Goal: Task Accomplishment & Management: Use online tool/utility

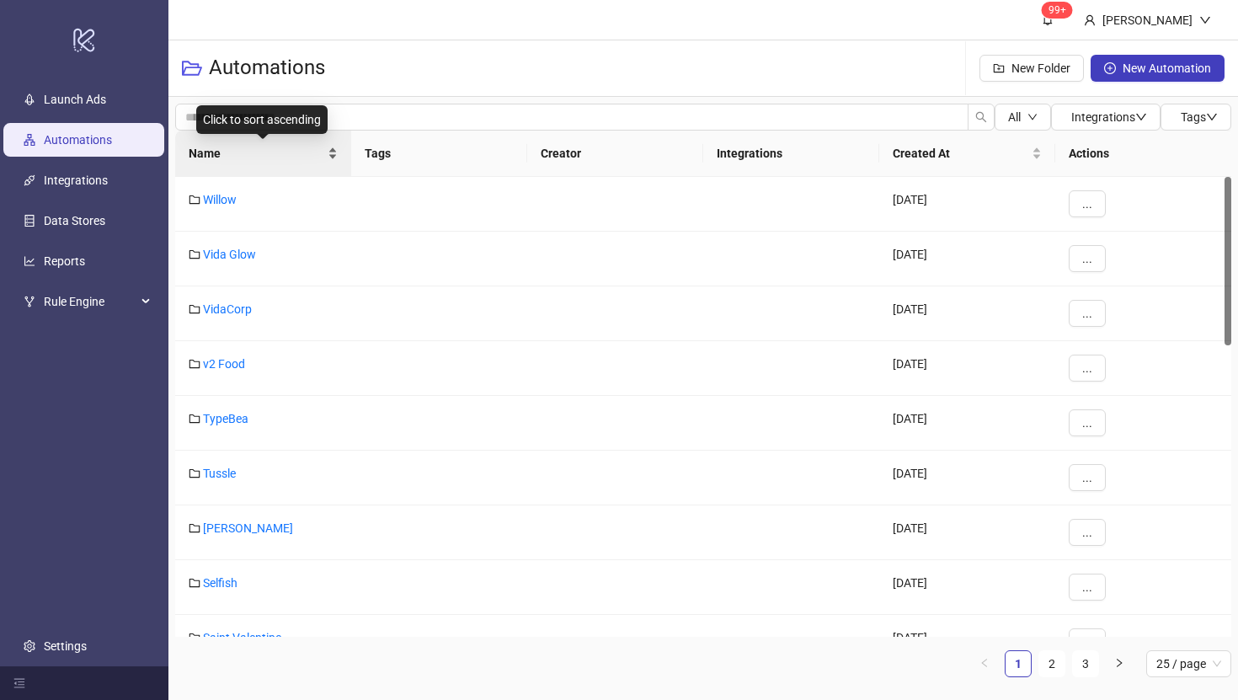
click at [216, 151] on span "Name" at bounding box center [257, 153] width 136 height 19
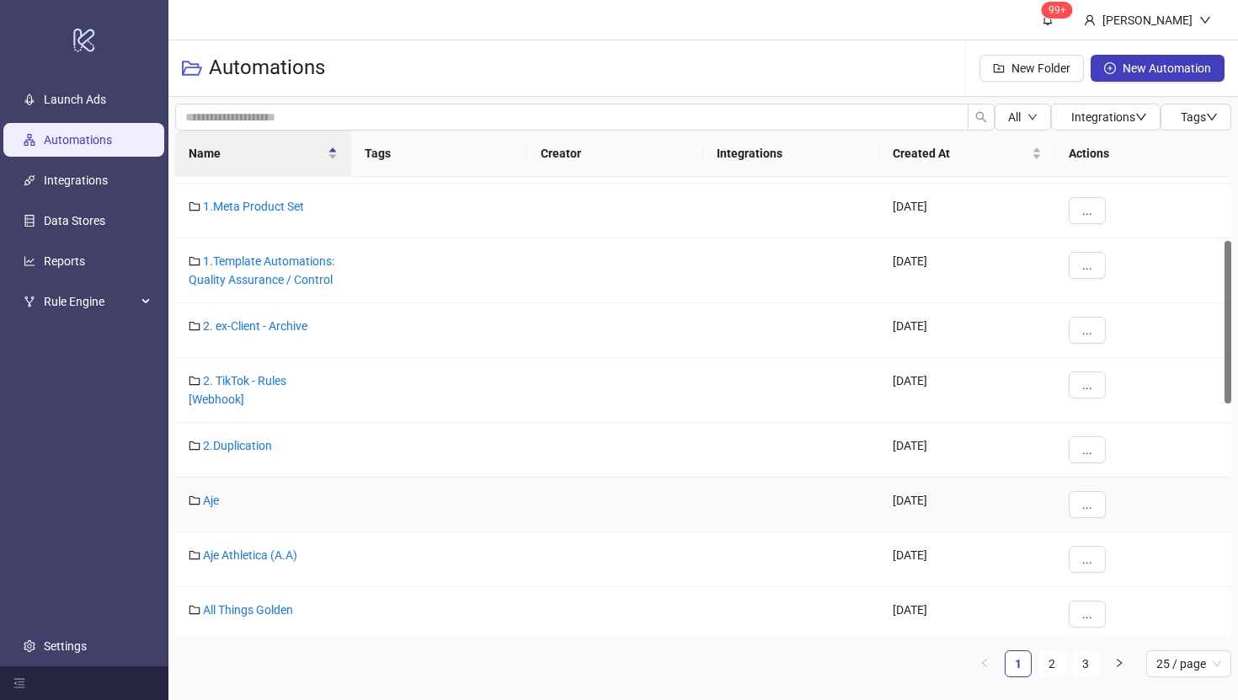
scroll to position [245, 0]
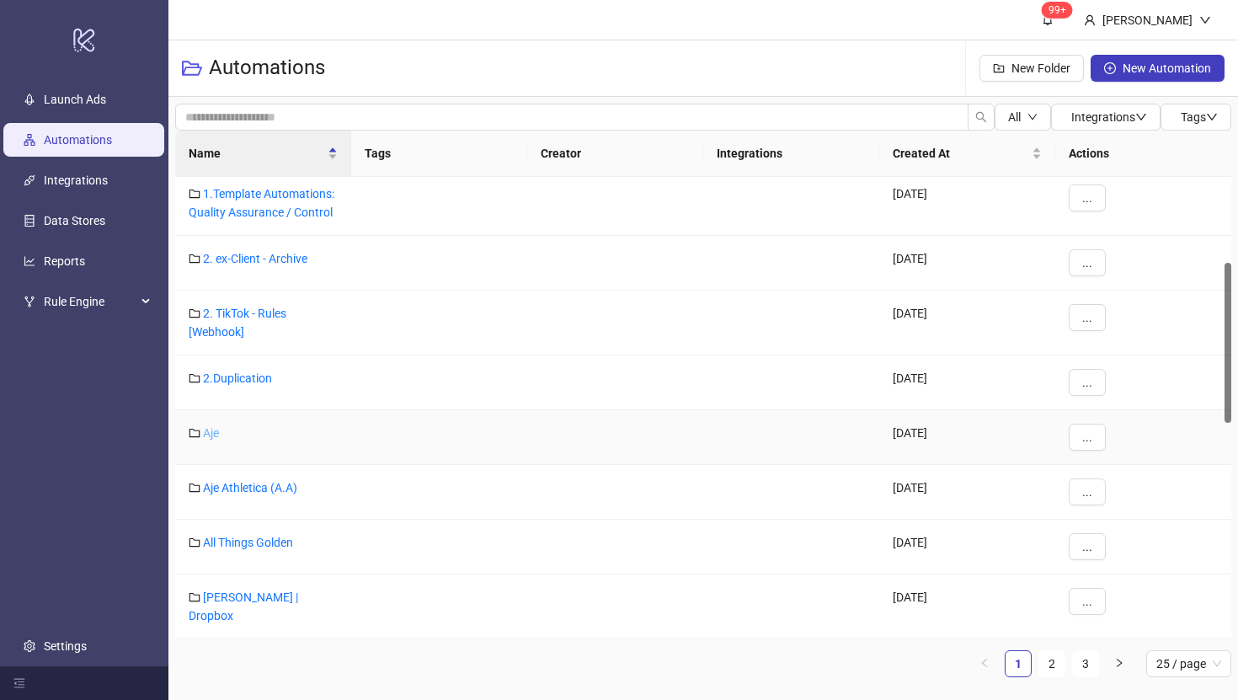
click at [212, 433] on link "Aje" at bounding box center [211, 432] width 16 height 13
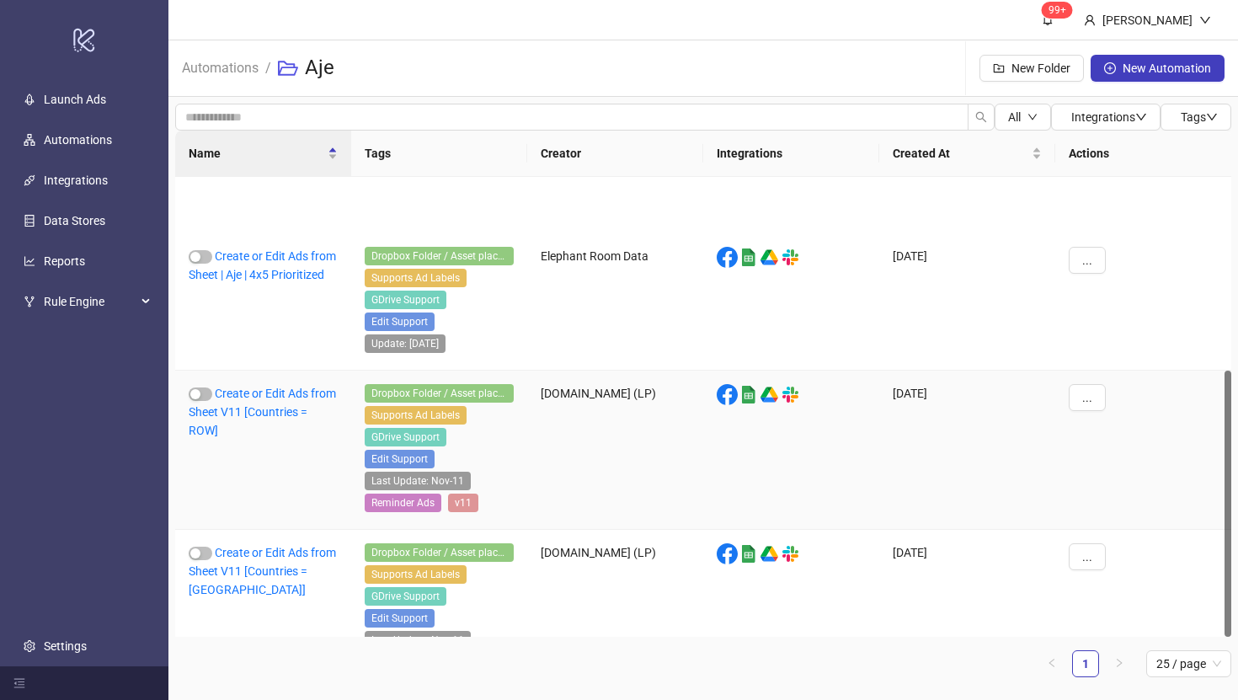
scroll to position [334, 0]
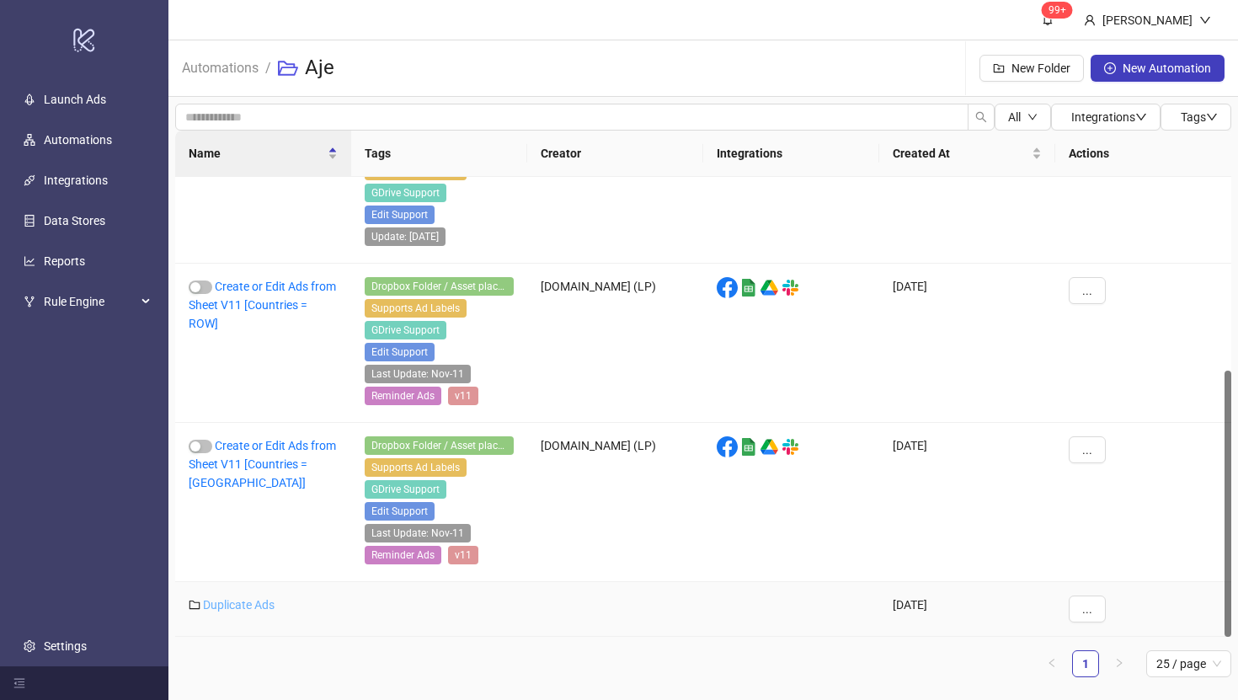
click at [249, 605] on link "Duplicate Ads" at bounding box center [239, 604] width 72 height 13
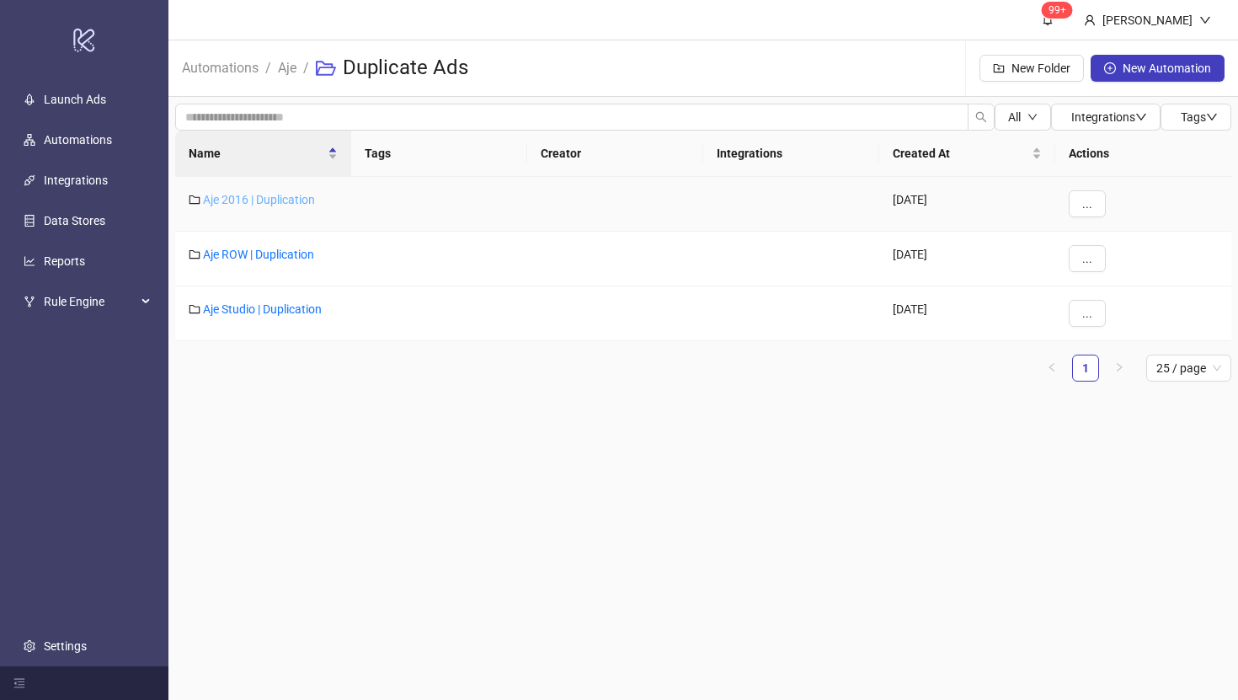
click at [278, 199] on link "Aje 2016 | Duplication" at bounding box center [259, 199] width 112 height 13
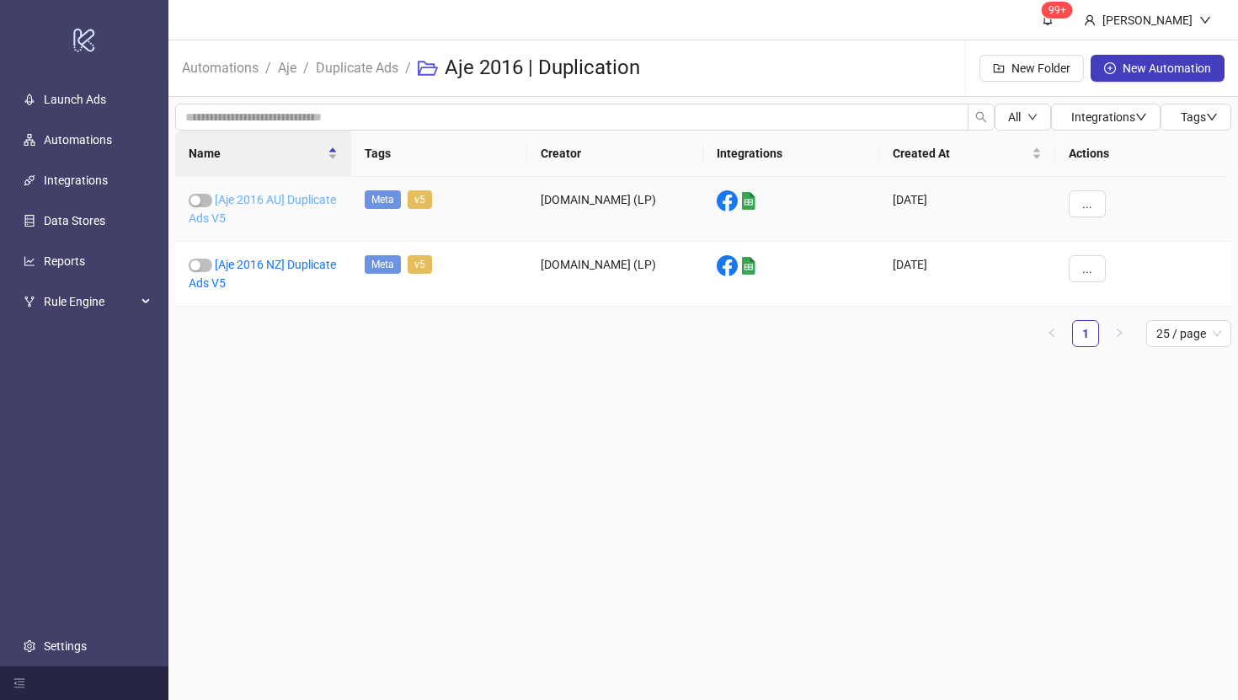
click at [247, 219] on link "[Aje 2016 AU] Duplicate Ads V5" at bounding box center [262, 209] width 147 height 32
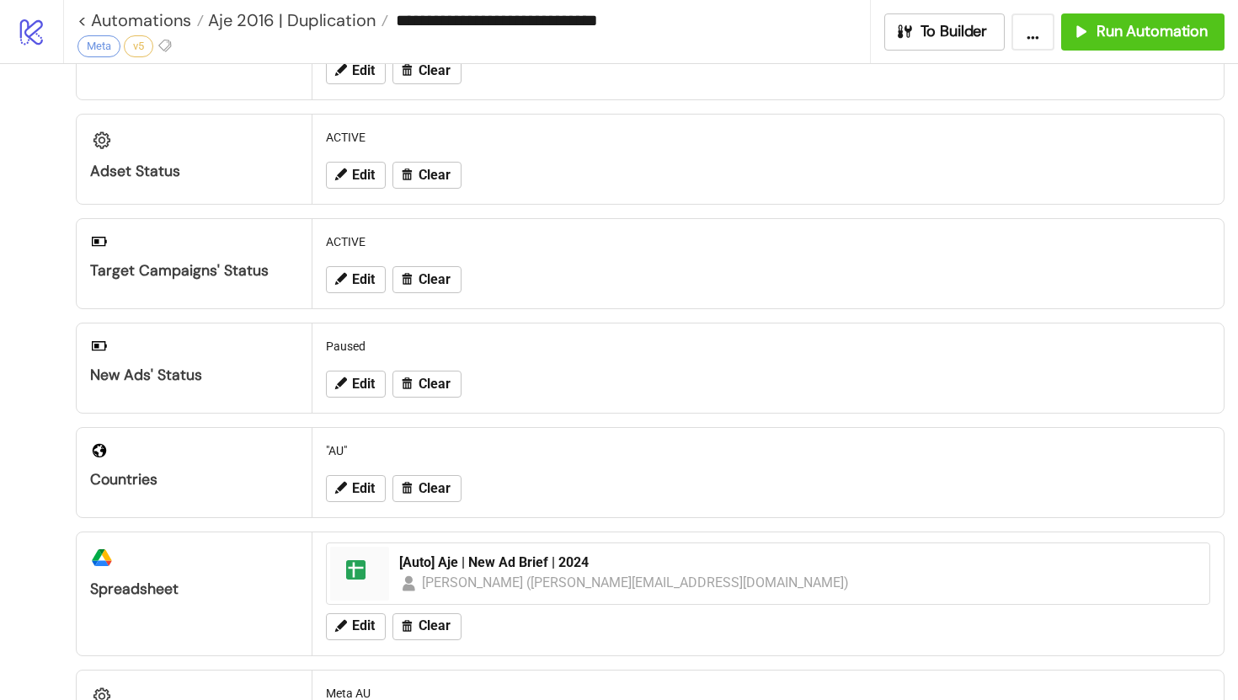
scroll to position [112, 0]
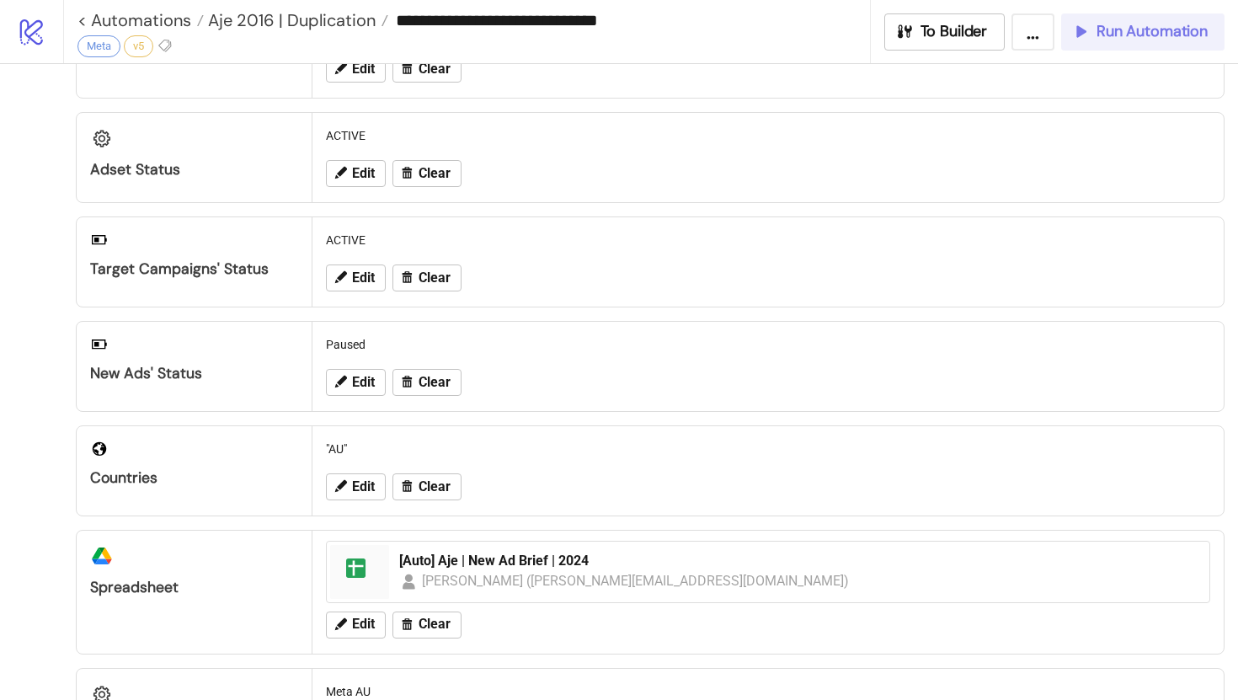
click at [1143, 33] on span "Run Automation" at bounding box center [1152, 31] width 111 height 19
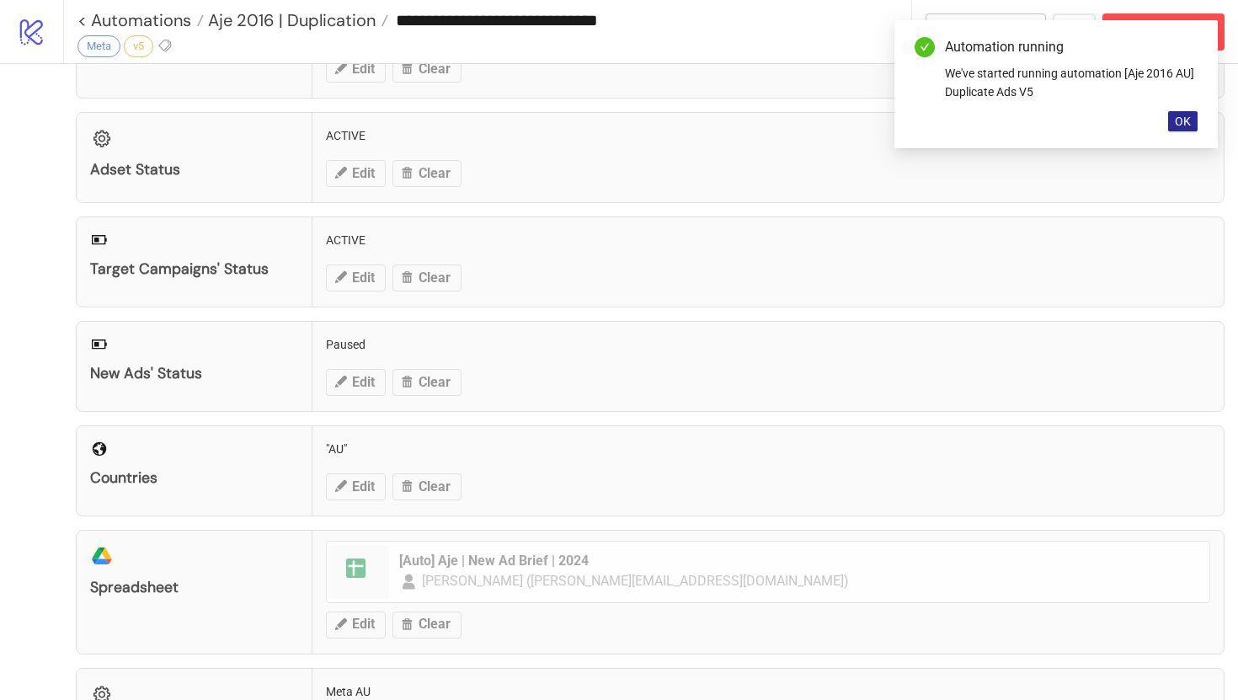
click at [1185, 117] on span "OK" at bounding box center [1183, 121] width 16 height 13
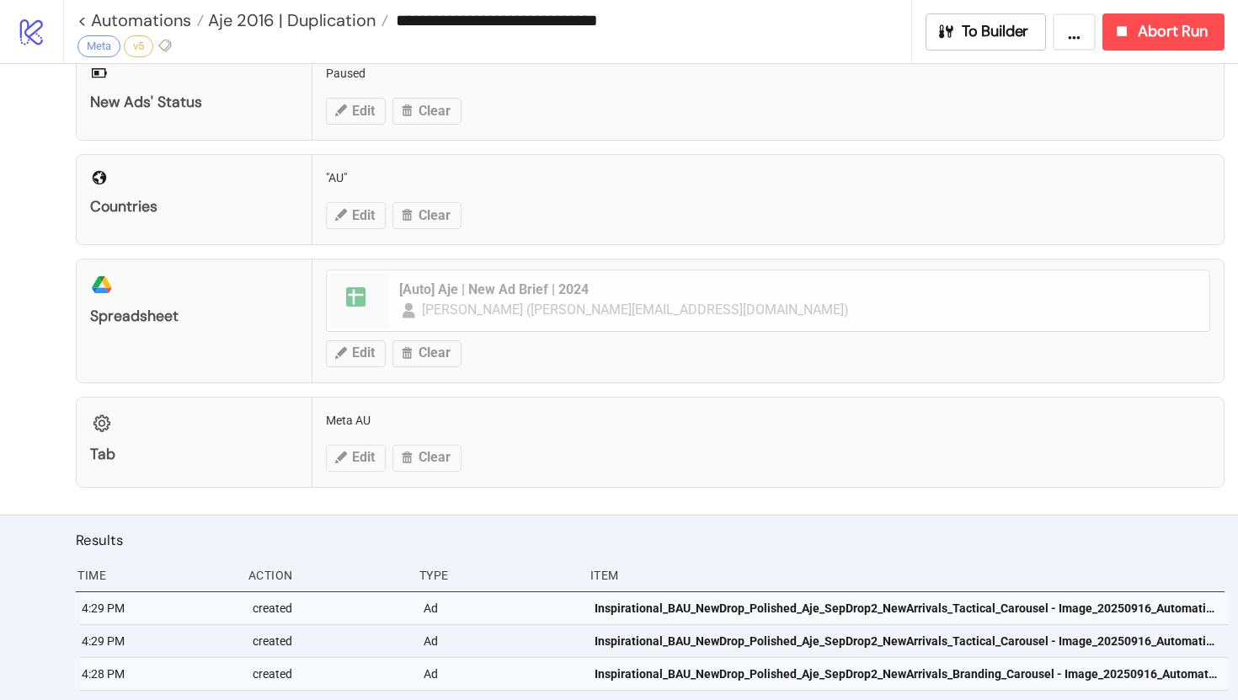
scroll to position [0, 0]
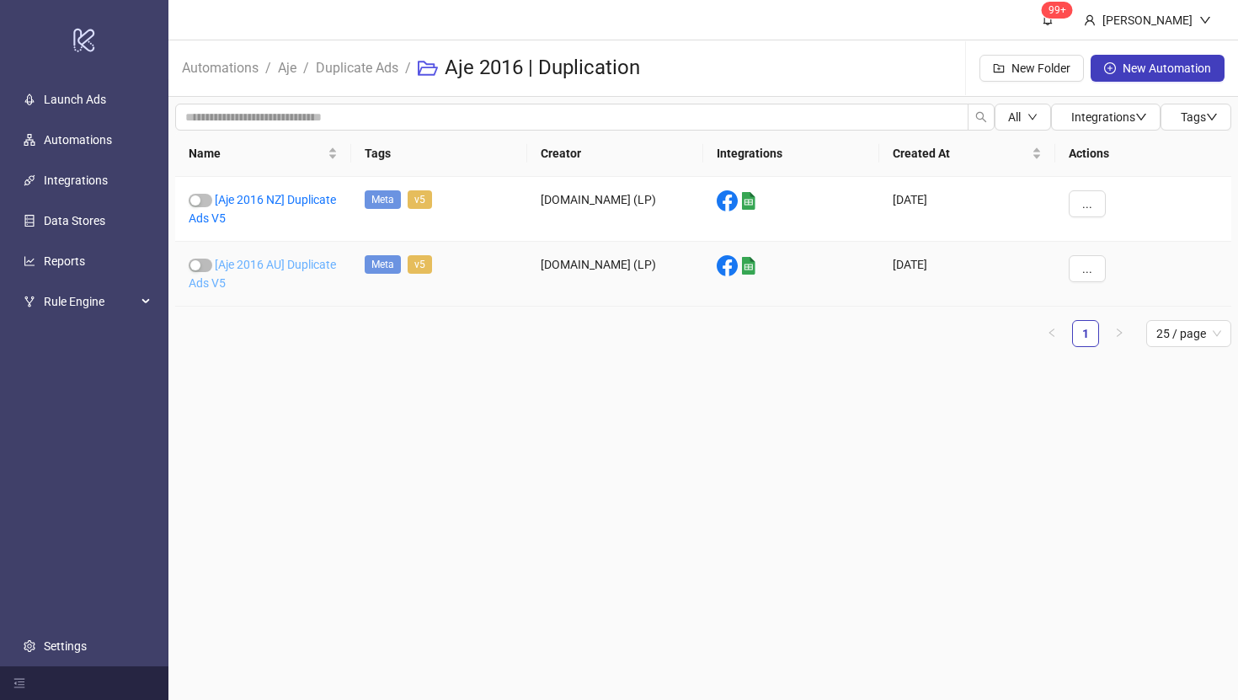
click at [242, 261] on link "[Aje 2016 AU] Duplicate Ads V5" at bounding box center [262, 274] width 147 height 32
click at [256, 207] on div "[Aje 2016 NZ] Duplicate Ads V5" at bounding box center [263, 209] width 176 height 65
click at [256, 217] on link "[Aje 2016 NZ] Duplicate Ads V5" at bounding box center [262, 209] width 147 height 32
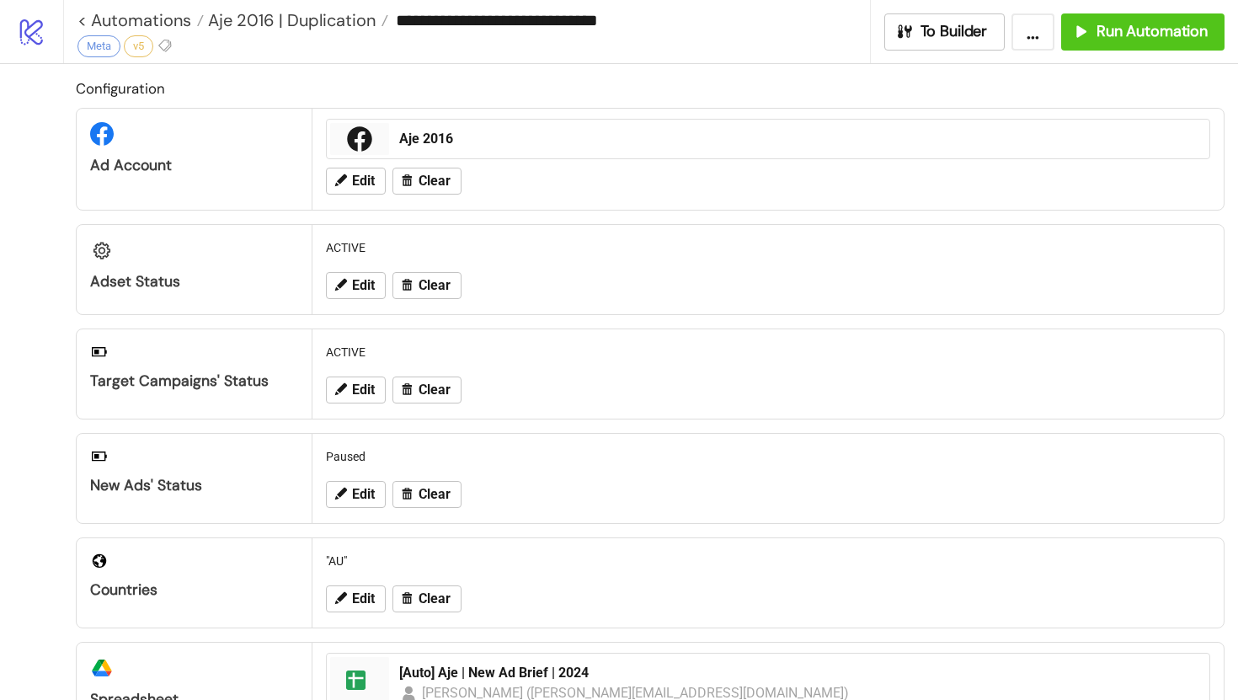
type input "**********"
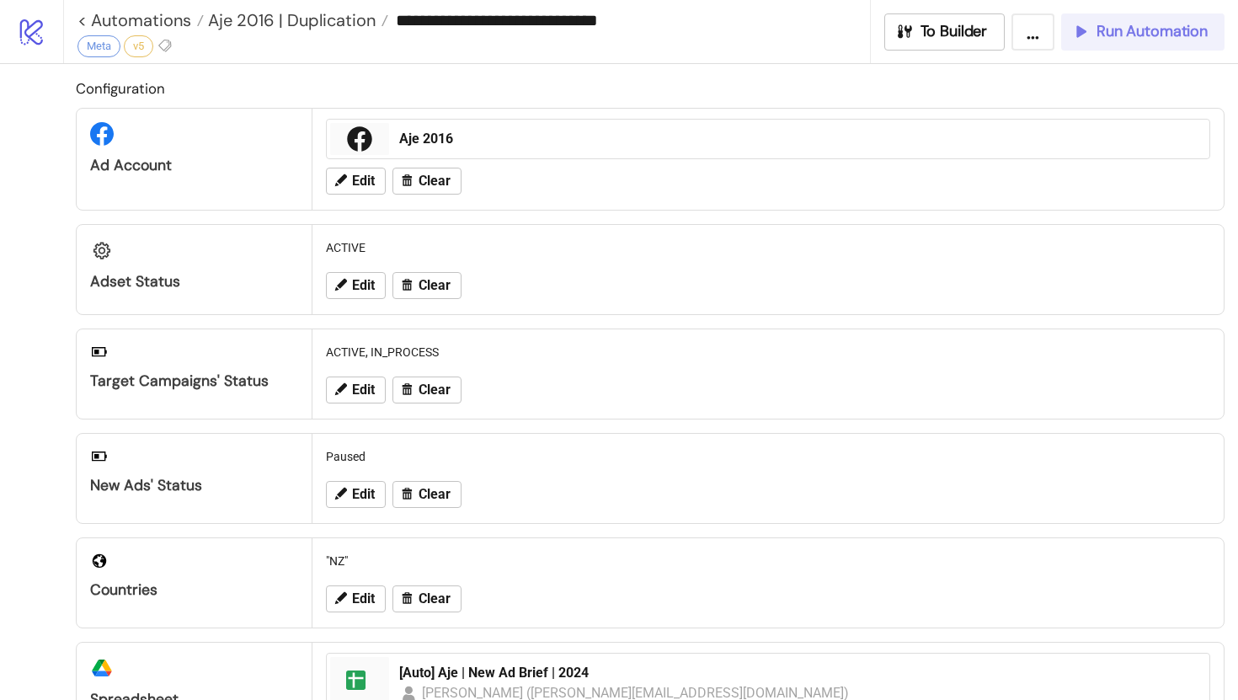
click at [1127, 37] on span "Run Automation" at bounding box center [1152, 31] width 111 height 19
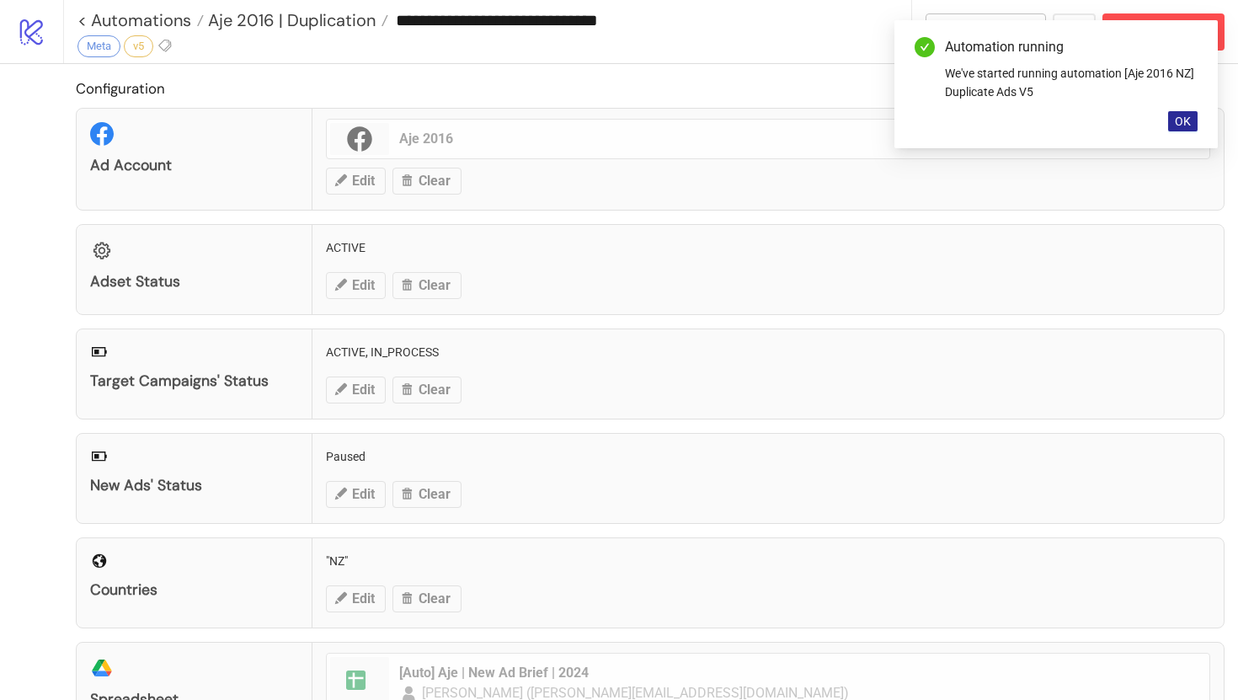
click at [1180, 123] on span "OK" at bounding box center [1183, 121] width 16 height 13
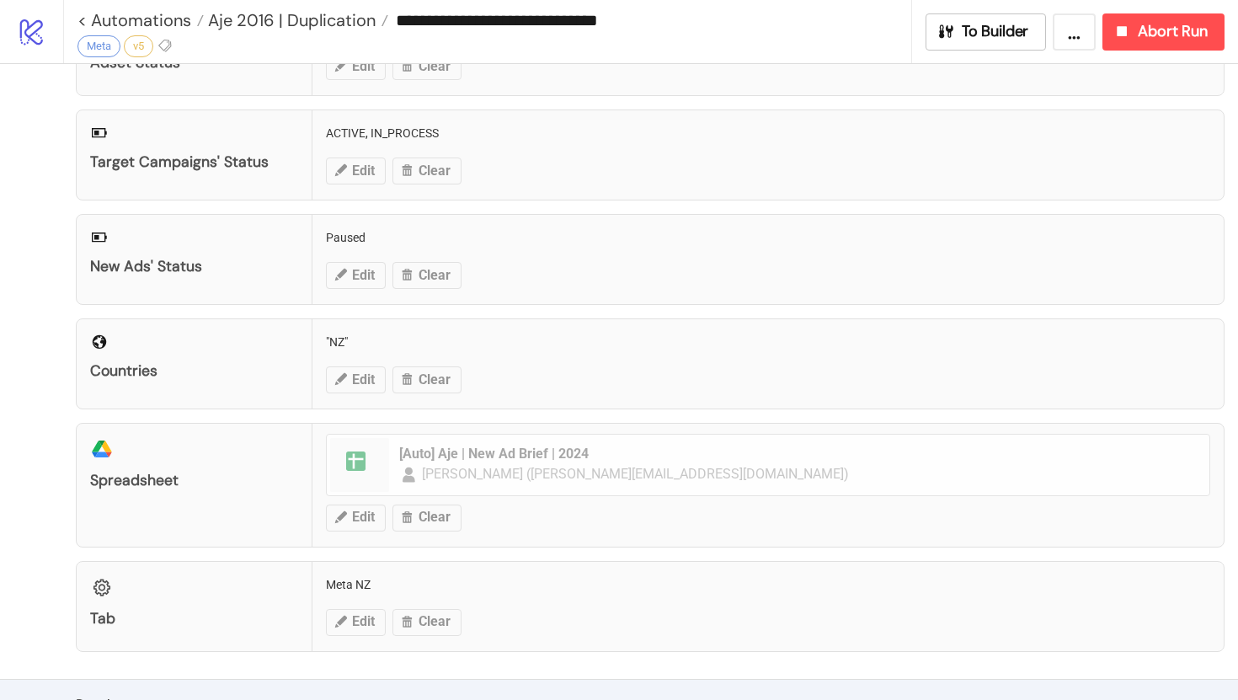
scroll to position [203, 0]
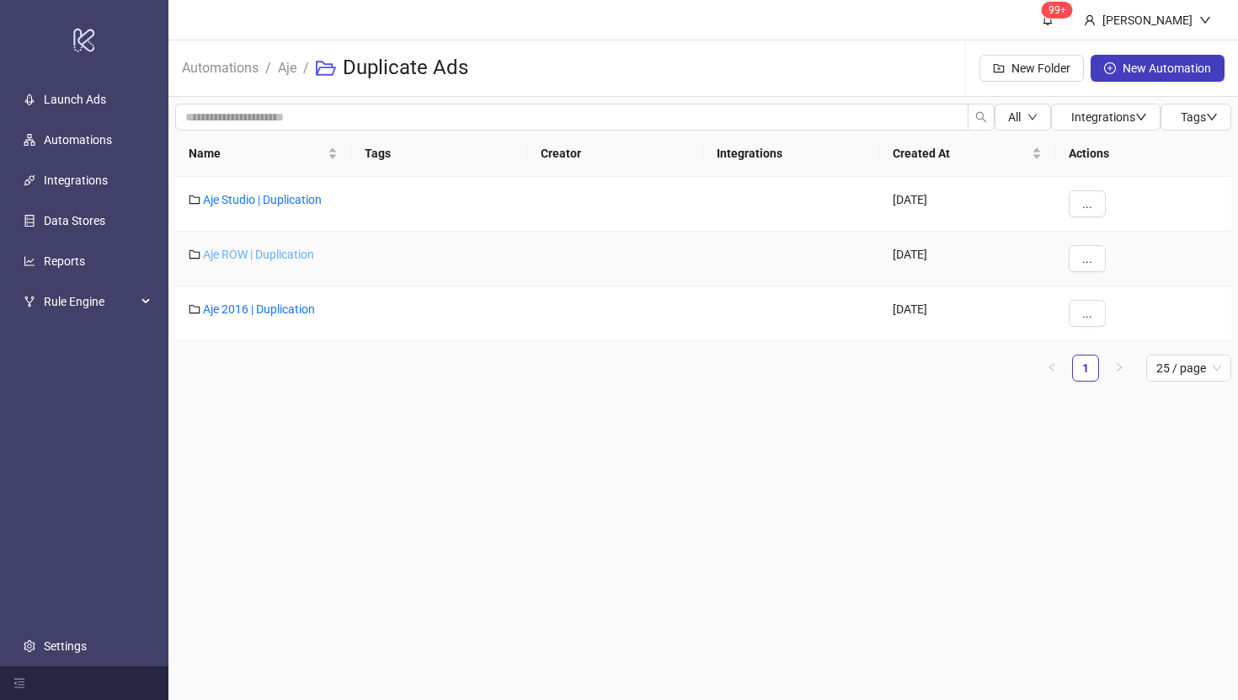
click at [232, 250] on link "Aje ROW | Duplication" at bounding box center [258, 254] width 111 height 13
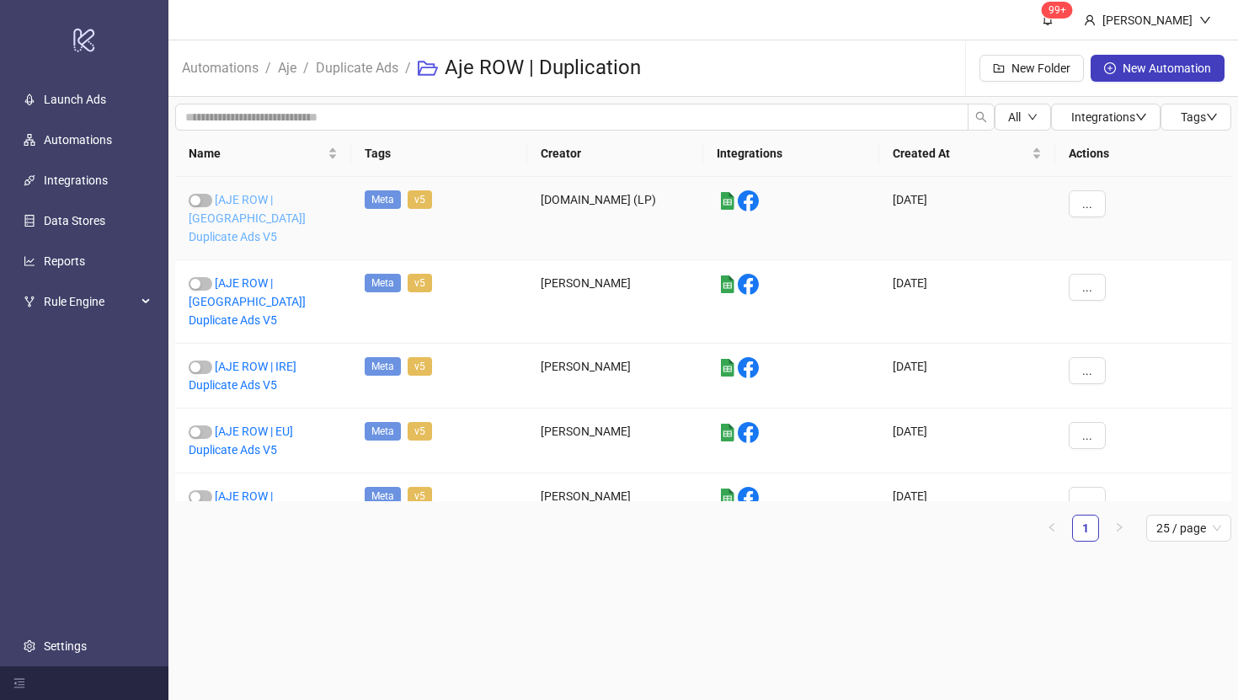
click at [243, 214] on link "[AJE ROW | [GEOGRAPHIC_DATA]] Duplicate Ads V5" at bounding box center [247, 218] width 117 height 51
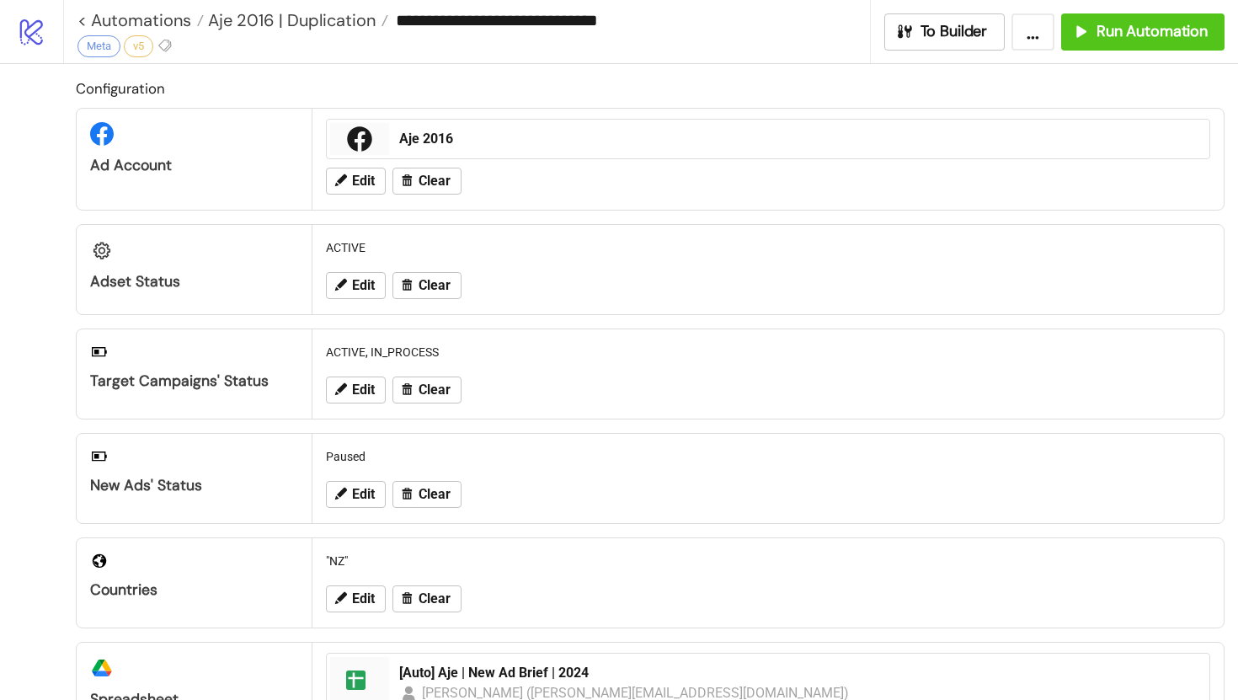
scroll to position [84, 0]
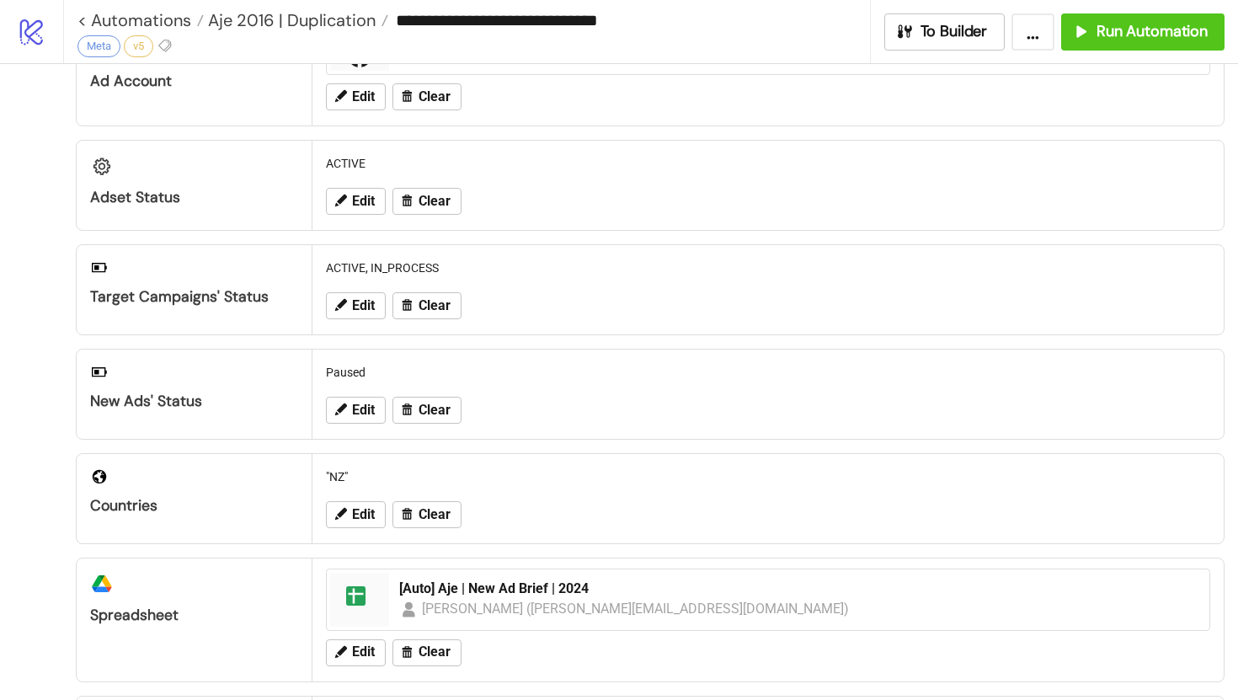
type input "**********"
click at [1098, 29] on span "Run Automation" at bounding box center [1152, 31] width 111 height 19
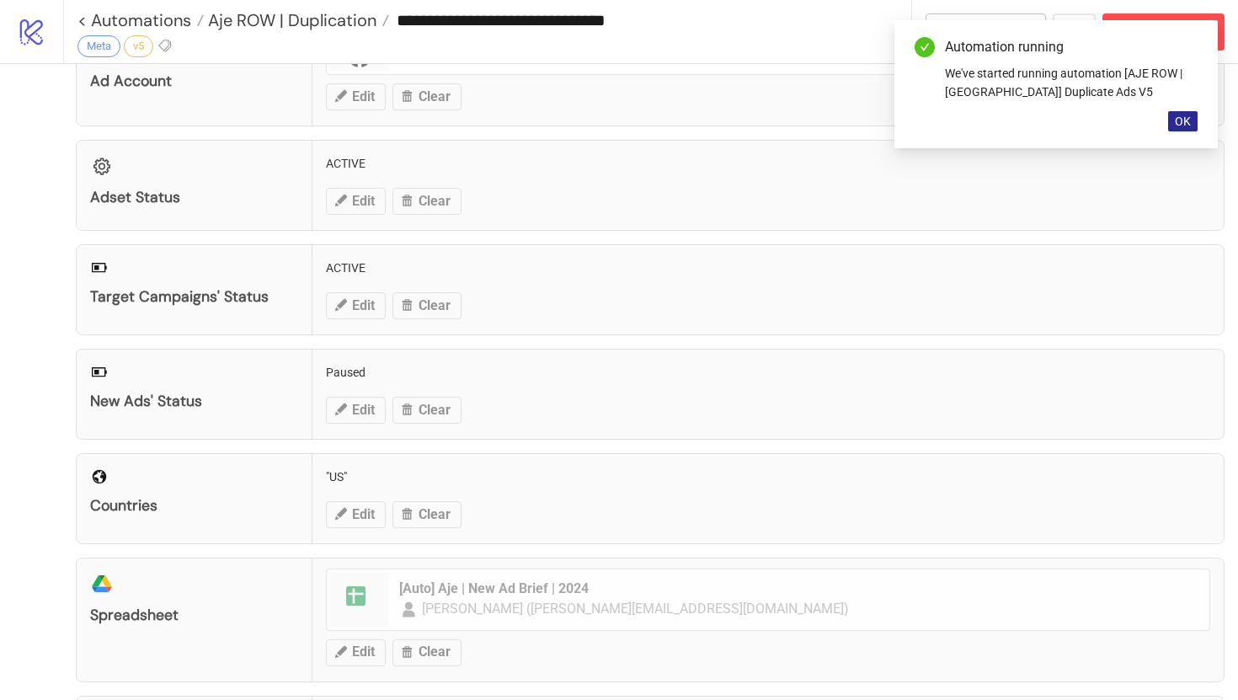
click at [1191, 120] on button "OK" at bounding box center [1182, 121] width 29 height 20
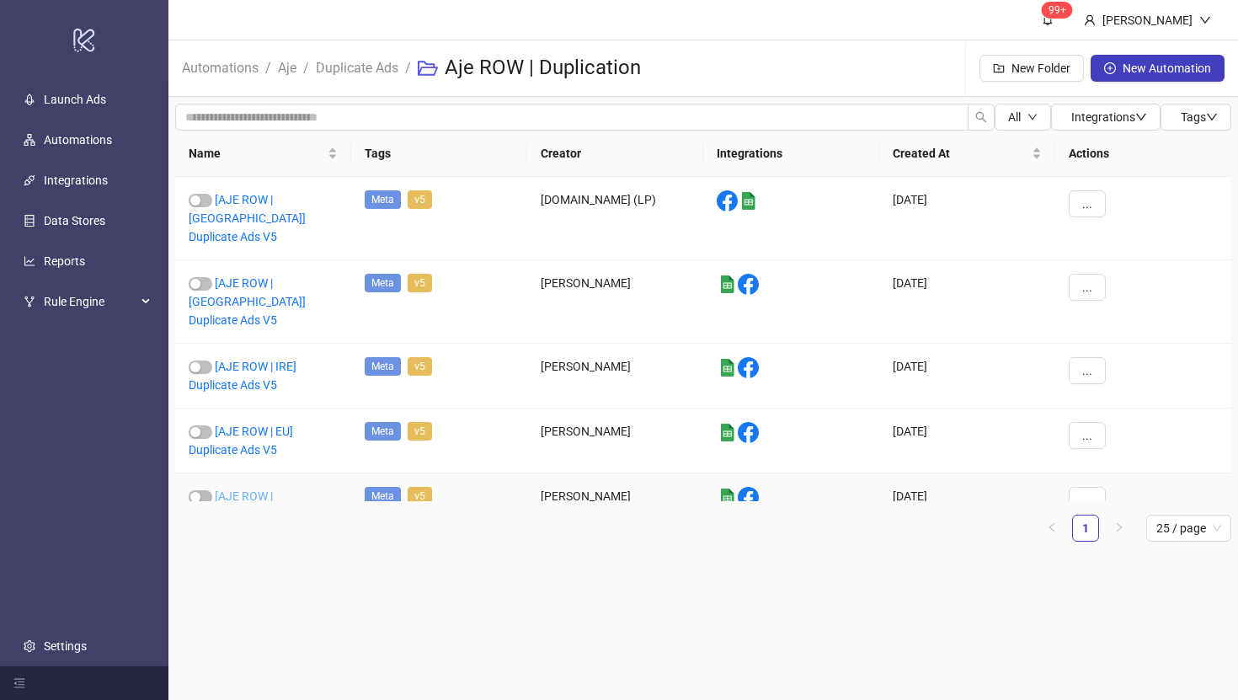
click at [254, 489] on link "[AJE ROW | [GEOGRAPHIC_DATA]] Duplicate Ads V5" at bounding box center [247, 514] width 117 height 51
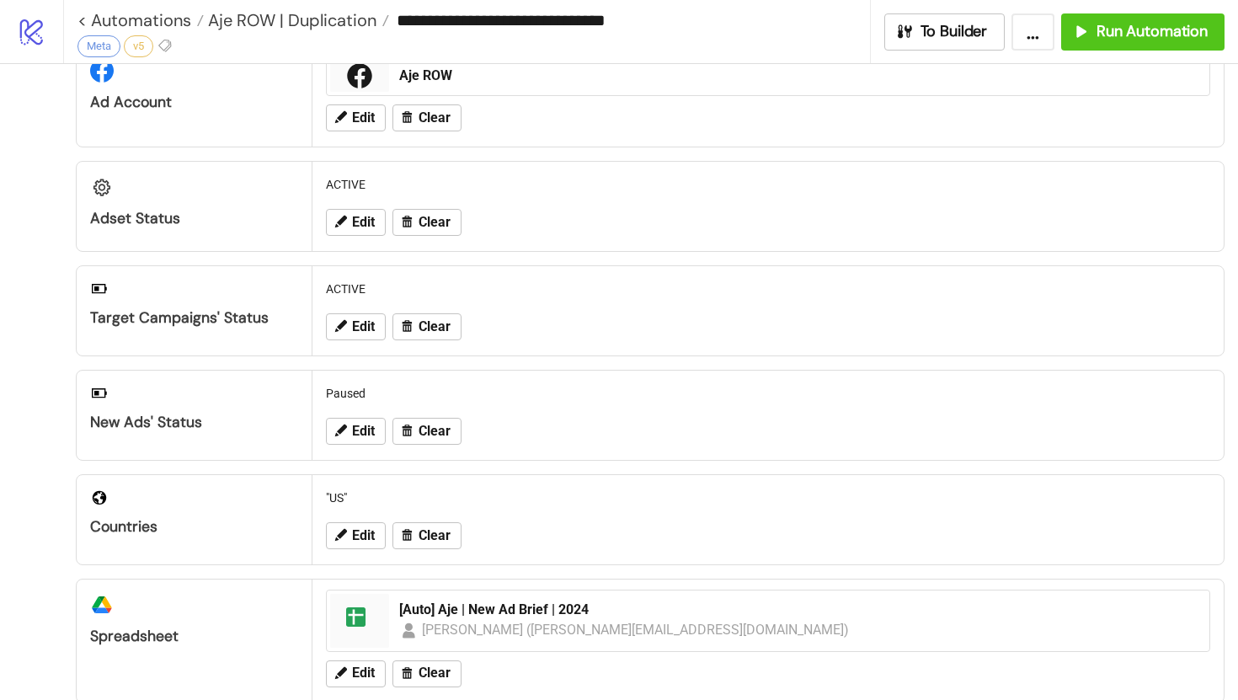
scroll to position [67, 0]
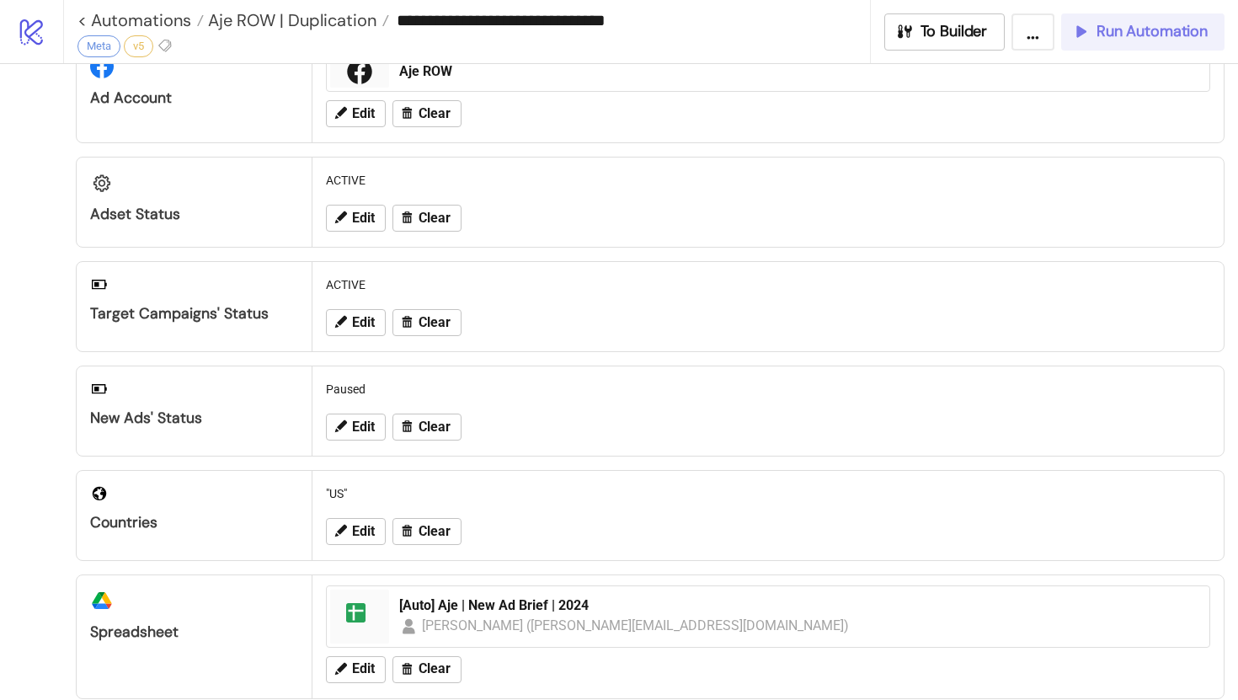
type input "**********"
click at [1163, 33] on span "Run Automation" at bounding box center [1152, 31] width 111 height 19
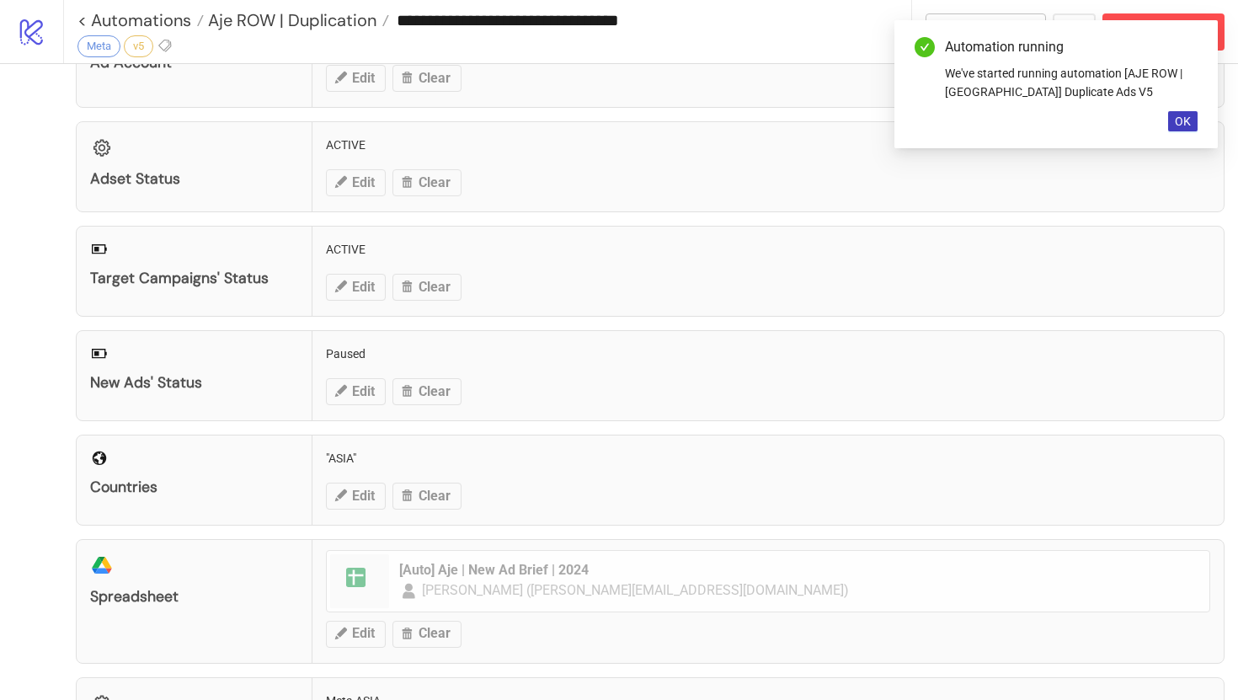
scroll to position [104, 0]
click at [1187, 118] on span "OK" at bounding box center [1183, 121] width 16 height 13
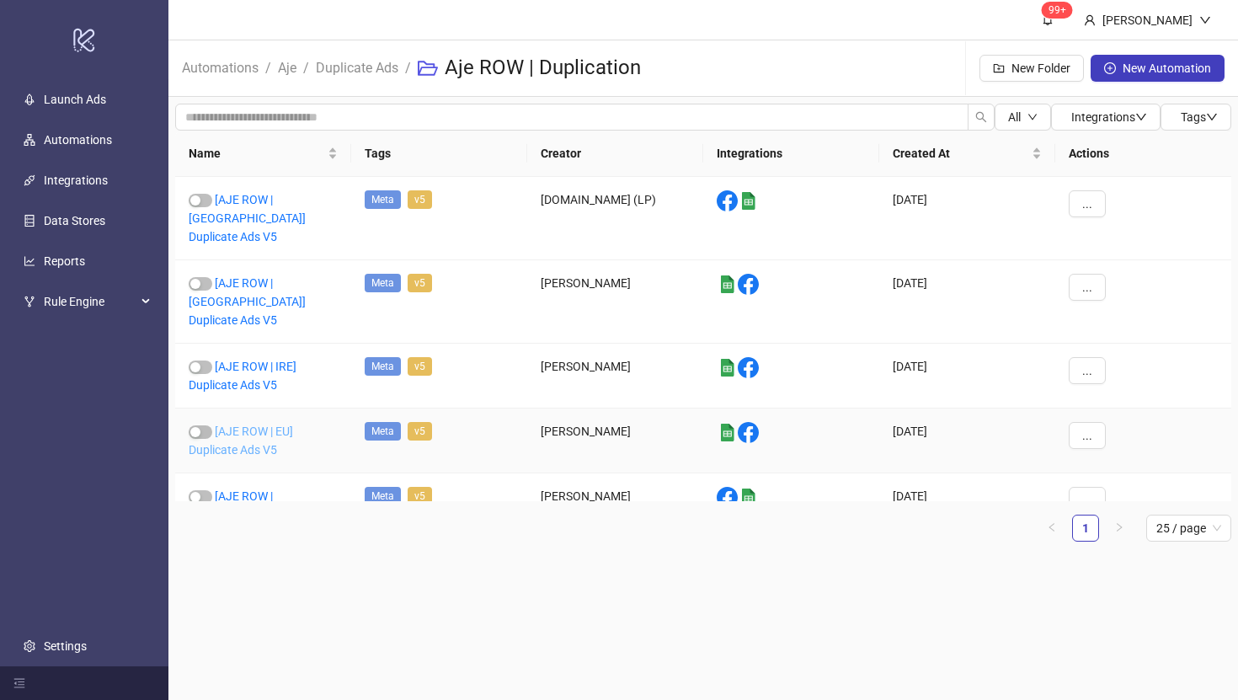
click at [254, 425] on link "[AJE ROW | EU] Duplicate Ads V5" at bounding box center [241, 441] width 104 height 32
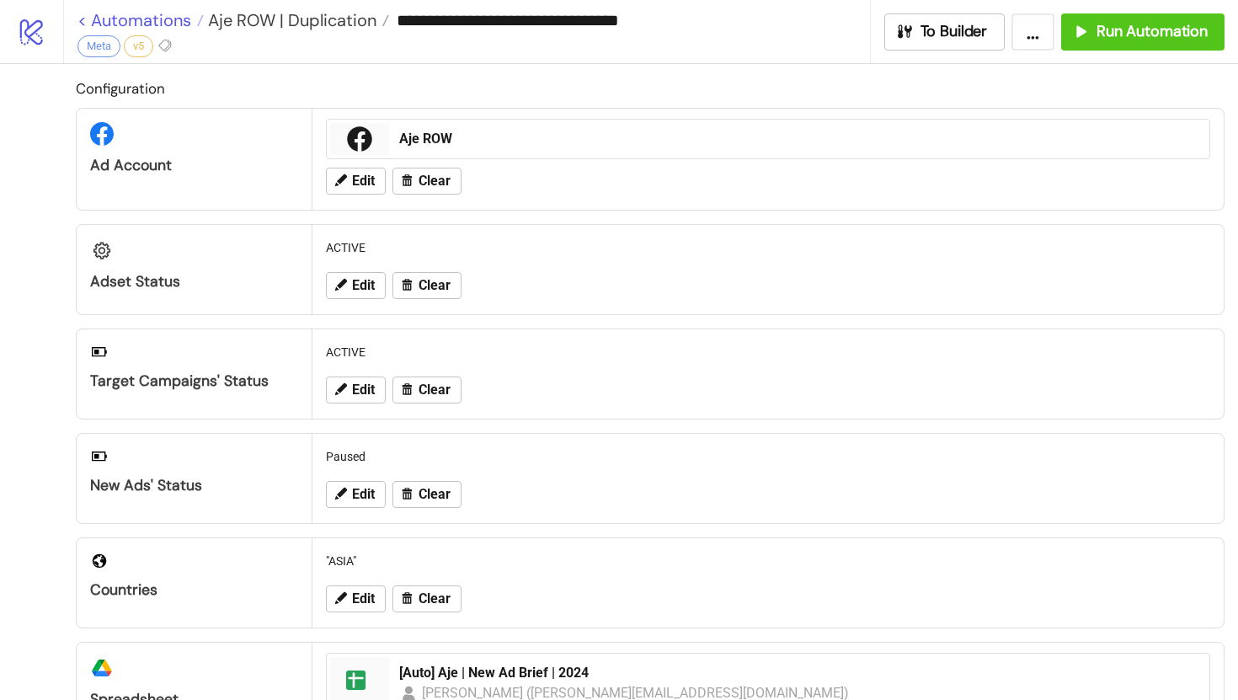
click at [83, 22] on link "< Automations" at bounding box center [141, 20] width 126 height 17
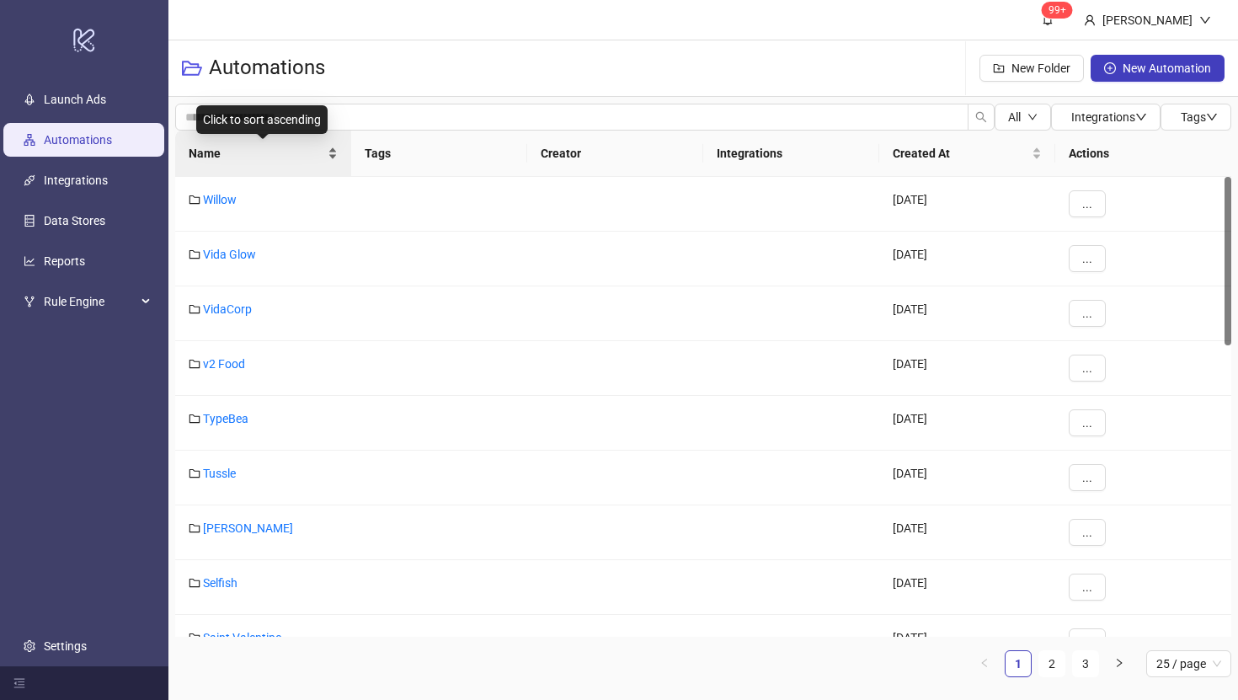
click at [329, 149] on div "Name" at bounding box center [263, 153] width 149 height 19
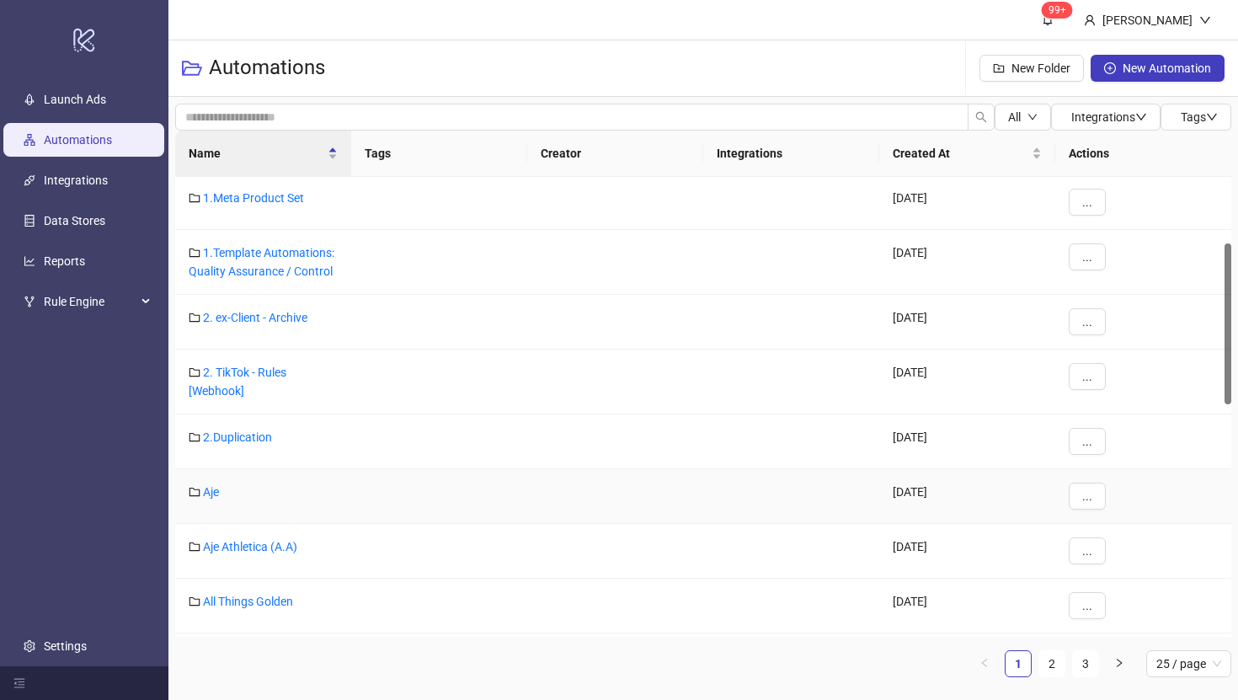
scroll to position [190, 0]
click at [210, 487] on link "Aje" at bounding box center [211, 488] width 16 height 13
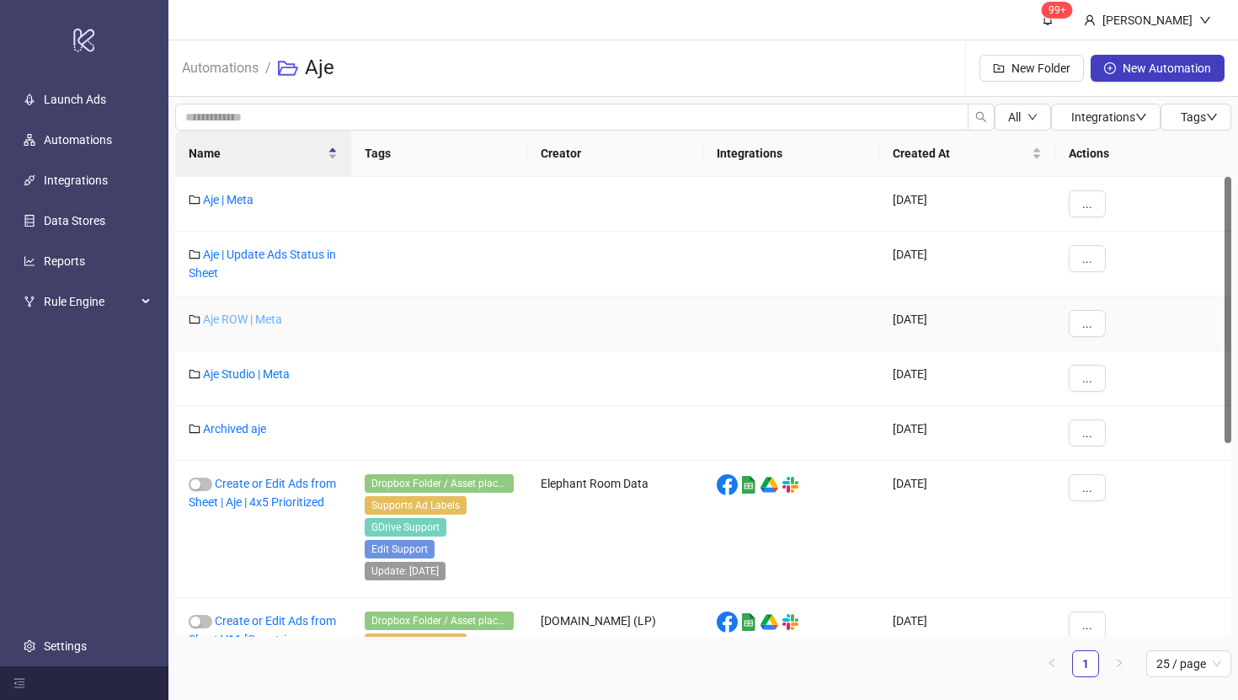
click at [256, 319] on link "Aje ROW | Meta" at bounding box center [242, 319] width 79 height 13
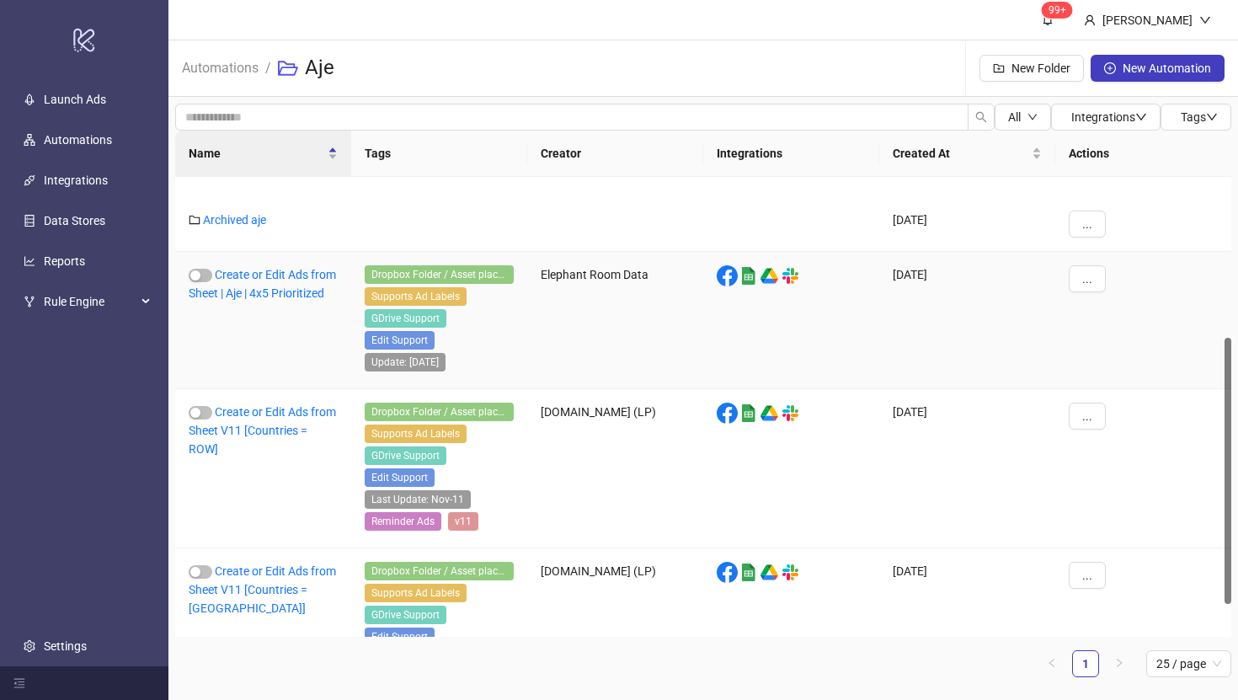
scroll to position [334, 0]
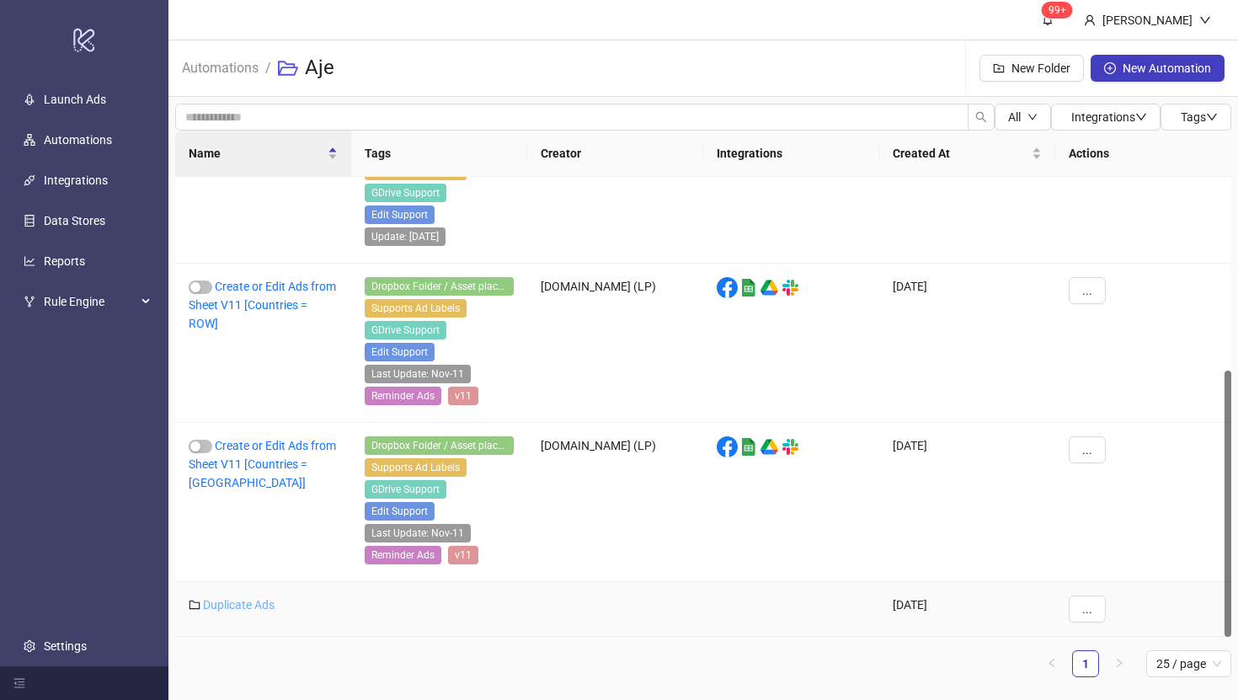
click at [239, 607] on link "Duplicate Ads" at bounding box center [239, 604] width 72 height 13
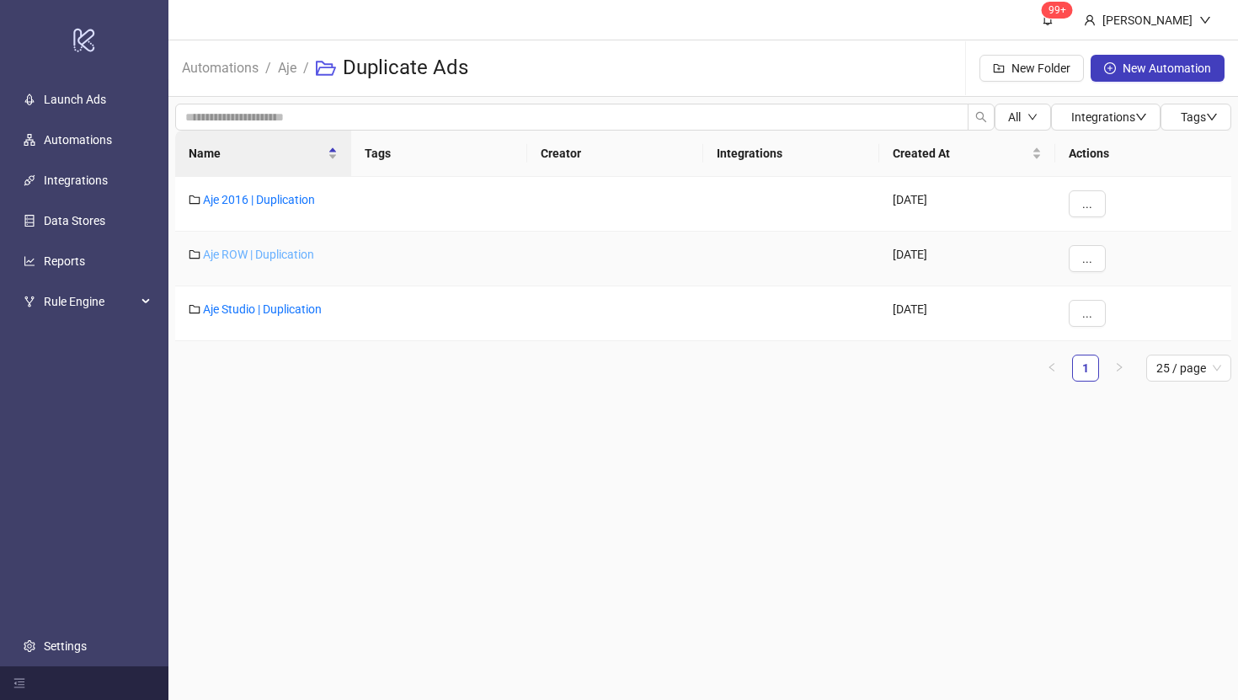
click at [252, 252] on link "Aje ROW | Duplication" at bounding box center [258, 254] width 111 height 13
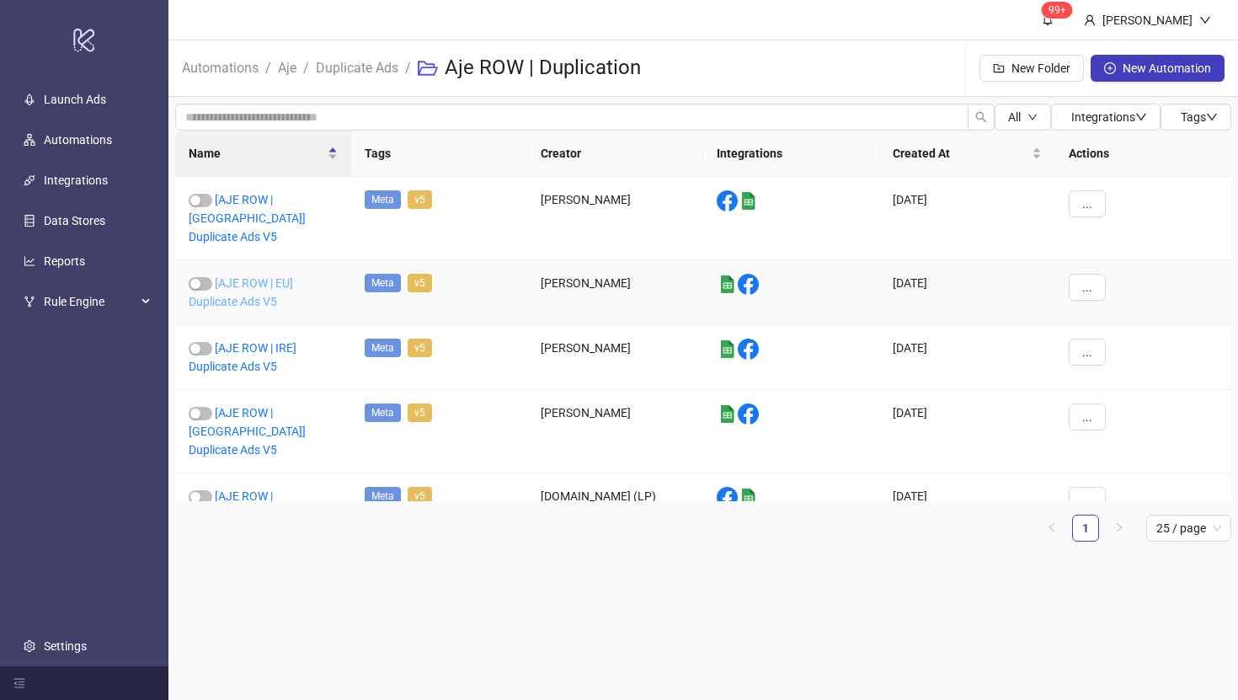
click at [243, 280] on link "[AJE ROW | EU] Duplicate Ads V5" at bounding box center [241, 292] width 104 height 32
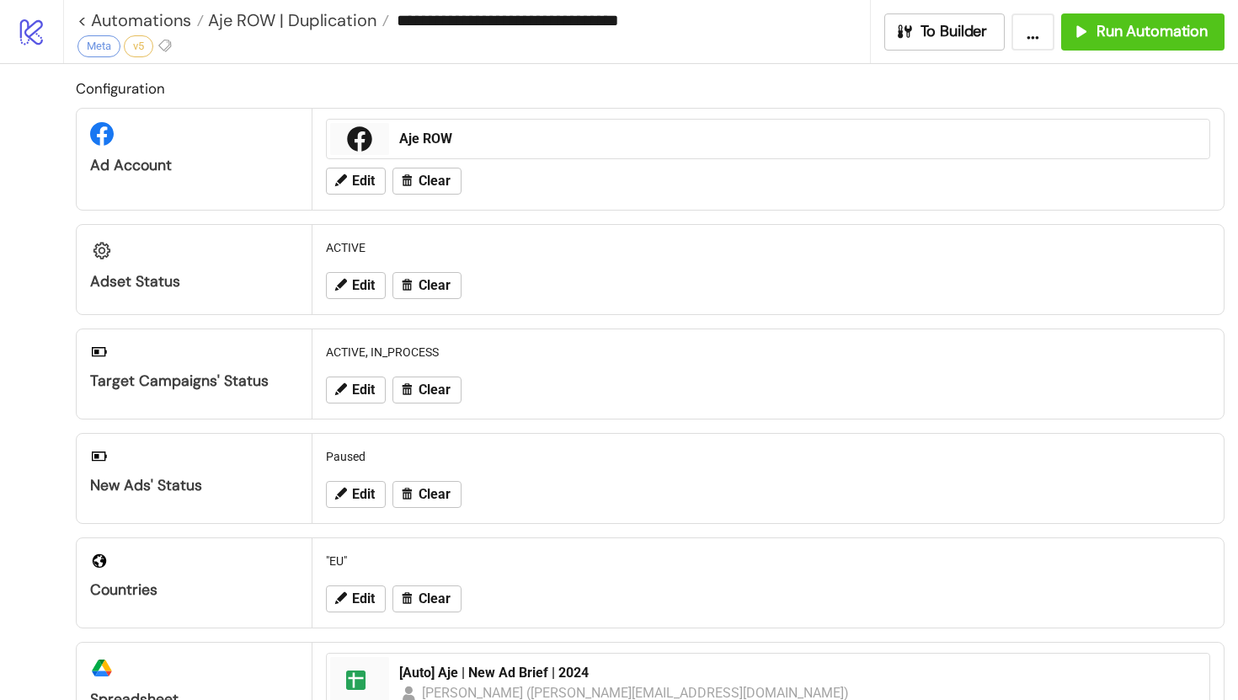
scroll to position [93, 0]
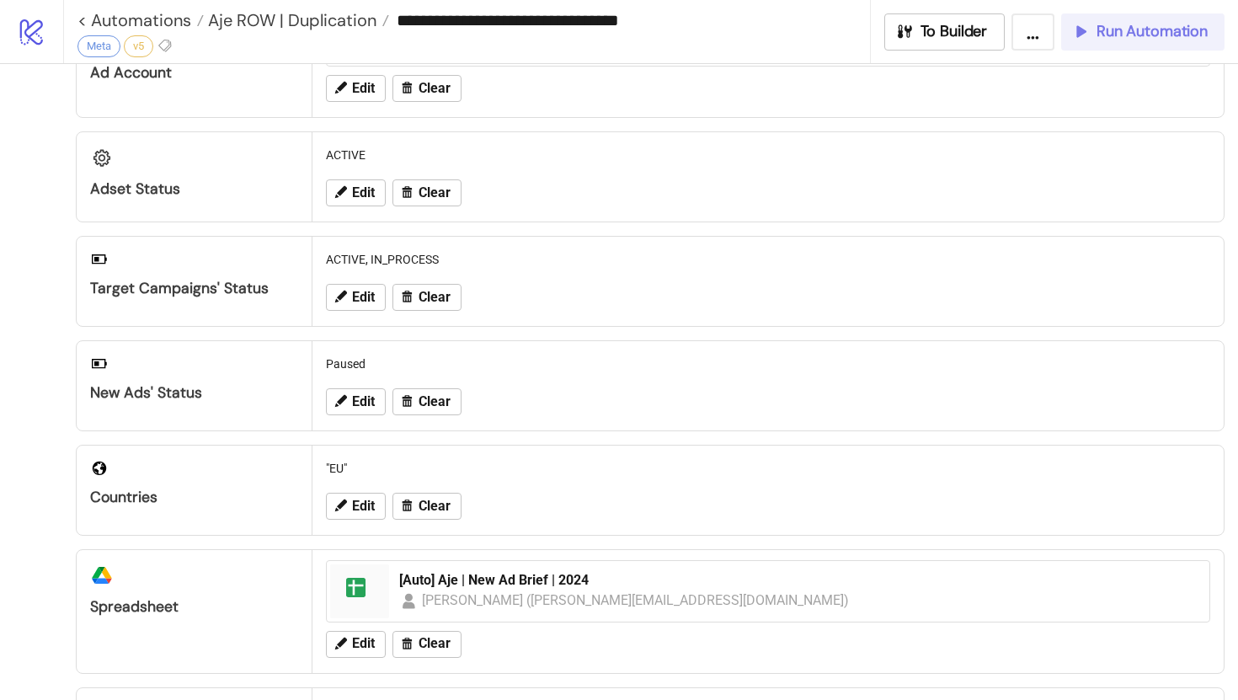
click at [1146, 38] on span "Run Automation" at bounding box center [1152, 31] width 111 height 19
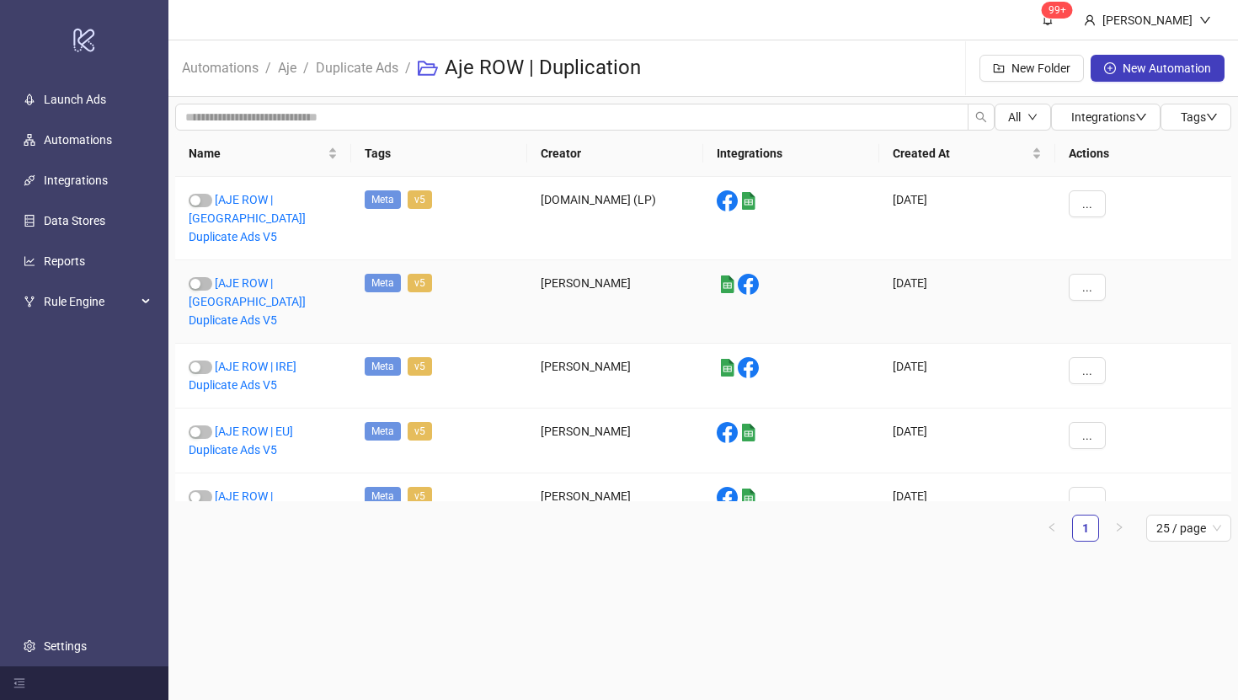
click at [248, 271] on div "[AJE ROW | [GEOGRAPHIC_DATA]] Duplicate Ads V5" at bounding box center [263, 301] width 176 height 83
click at [248, 277] on link "[AJE ROW | [GEOGRAPHIC_DATA]] Duplicate Ads V5" at bounding box center [247, 301] width 117 height 51
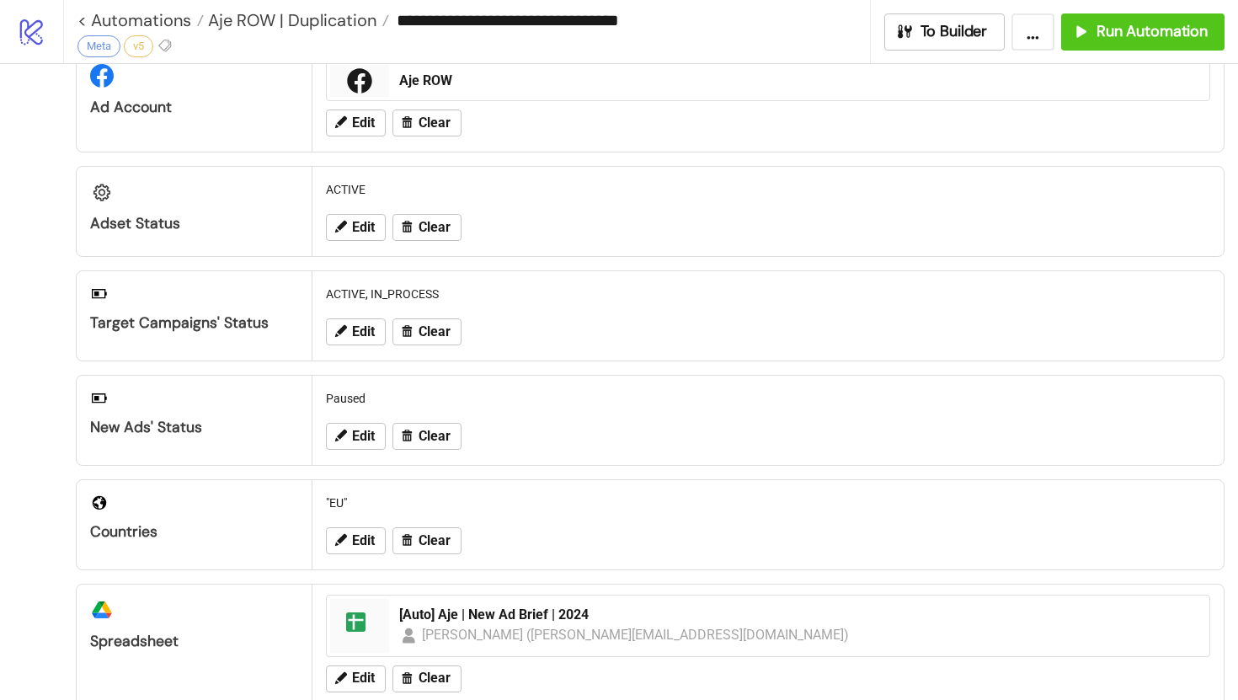
scroll to position [83, 0]
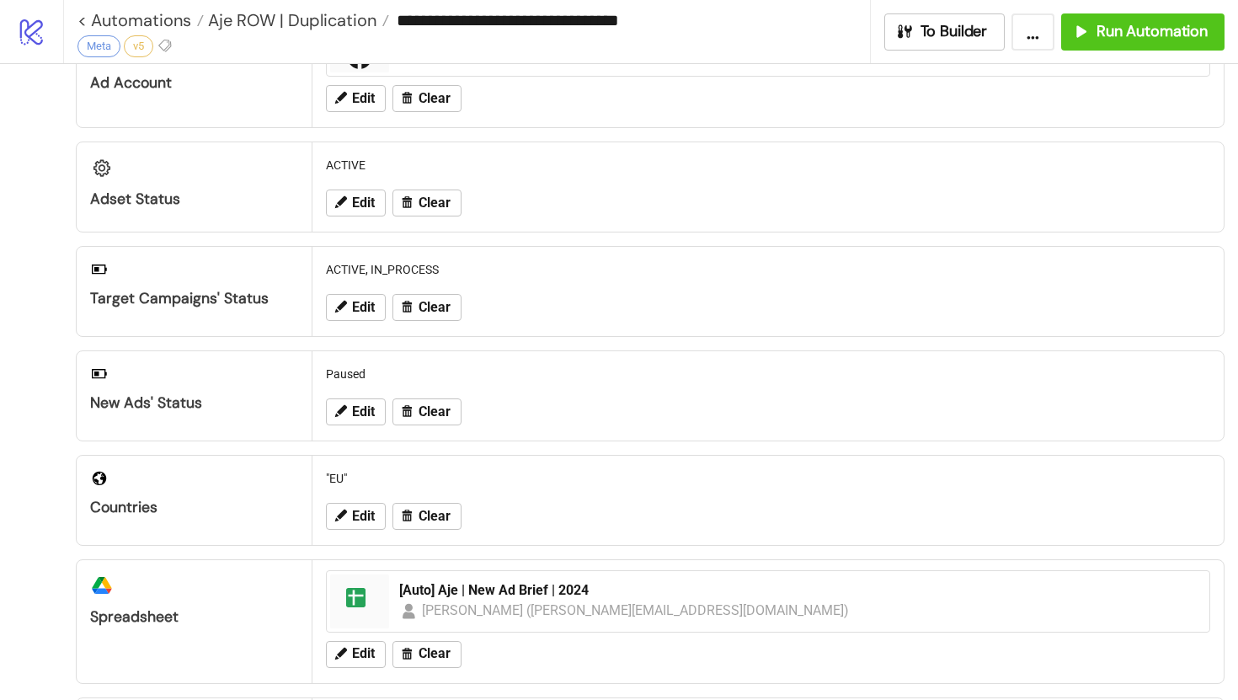
type input "**********"
click at [1168, 24] on span "Run Automation" at bounding box center [1152, 31] width 111 height 19
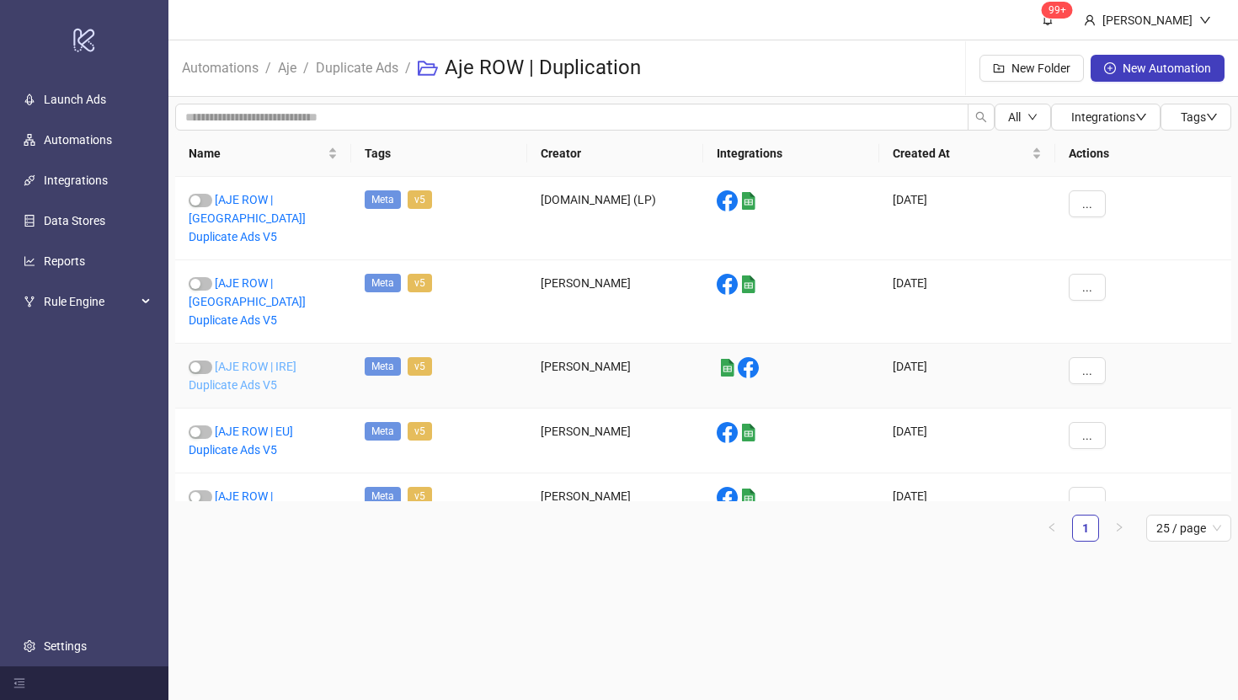
click at [251, 360] on link "[AJE ROW | IRE] Duplicate Ads V5" at bounding box center [243, 376] width 108 height 32
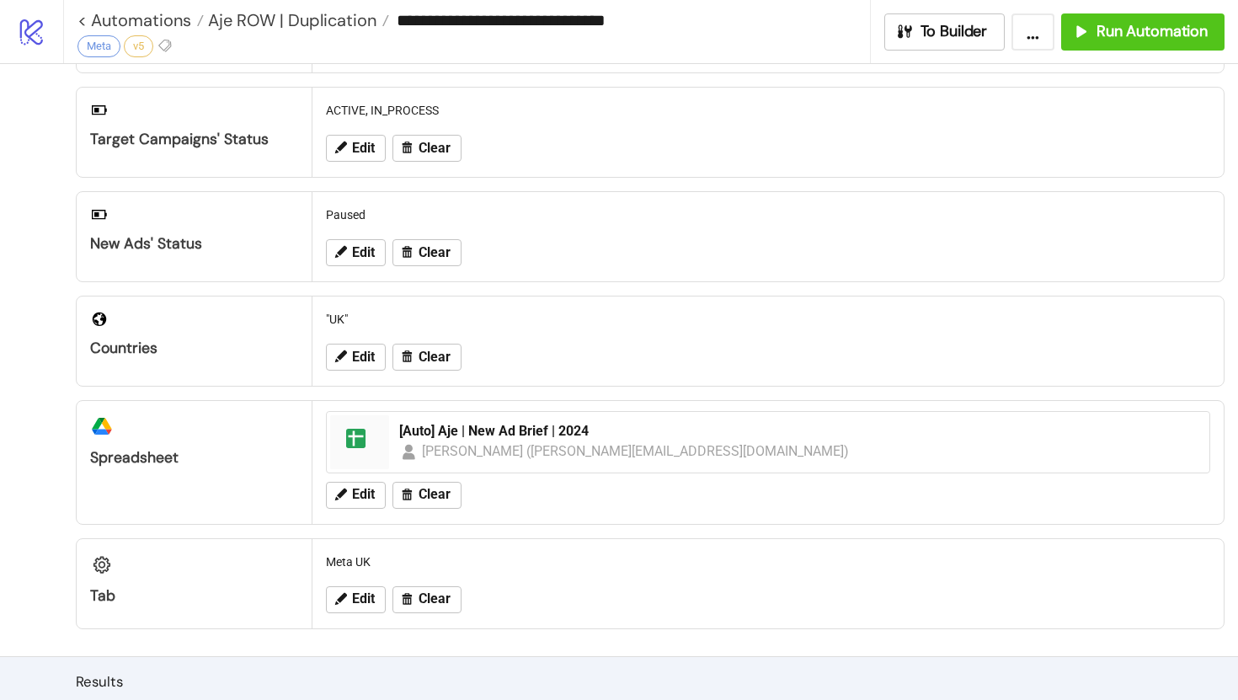
type input "**********"
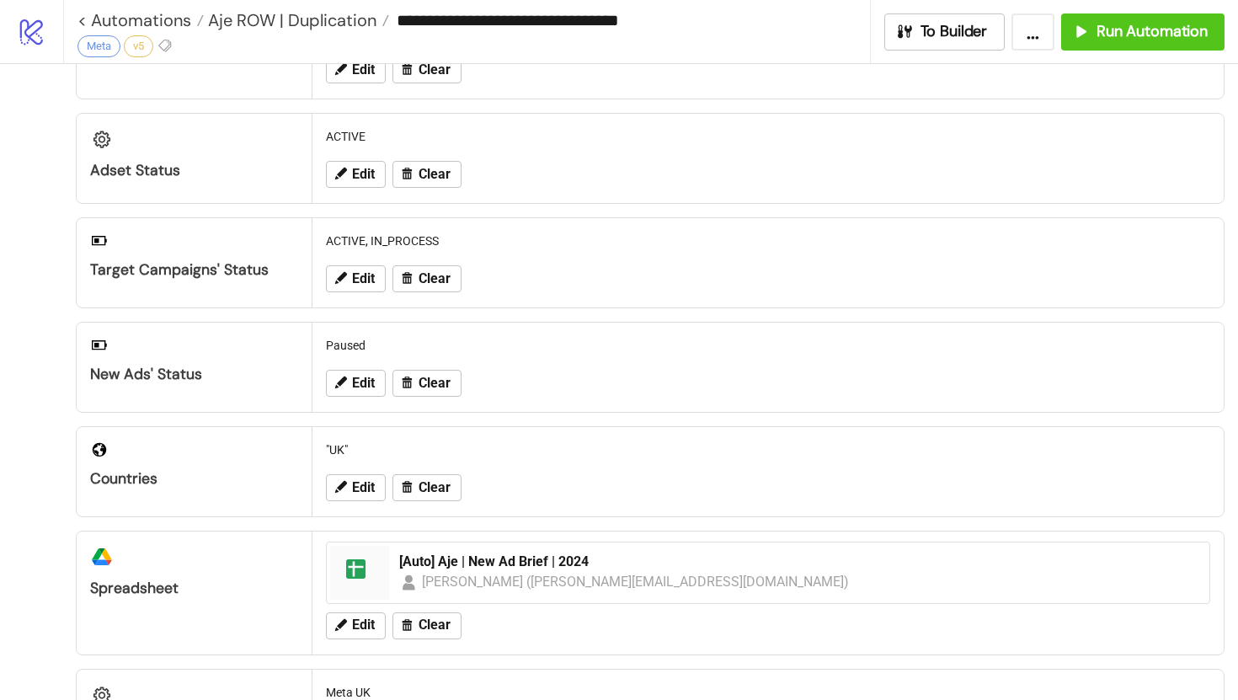
scroll to position [110, 0]
click at [364, 385] on span "Edit" at bounding box center [363, 384] width 23 height 15
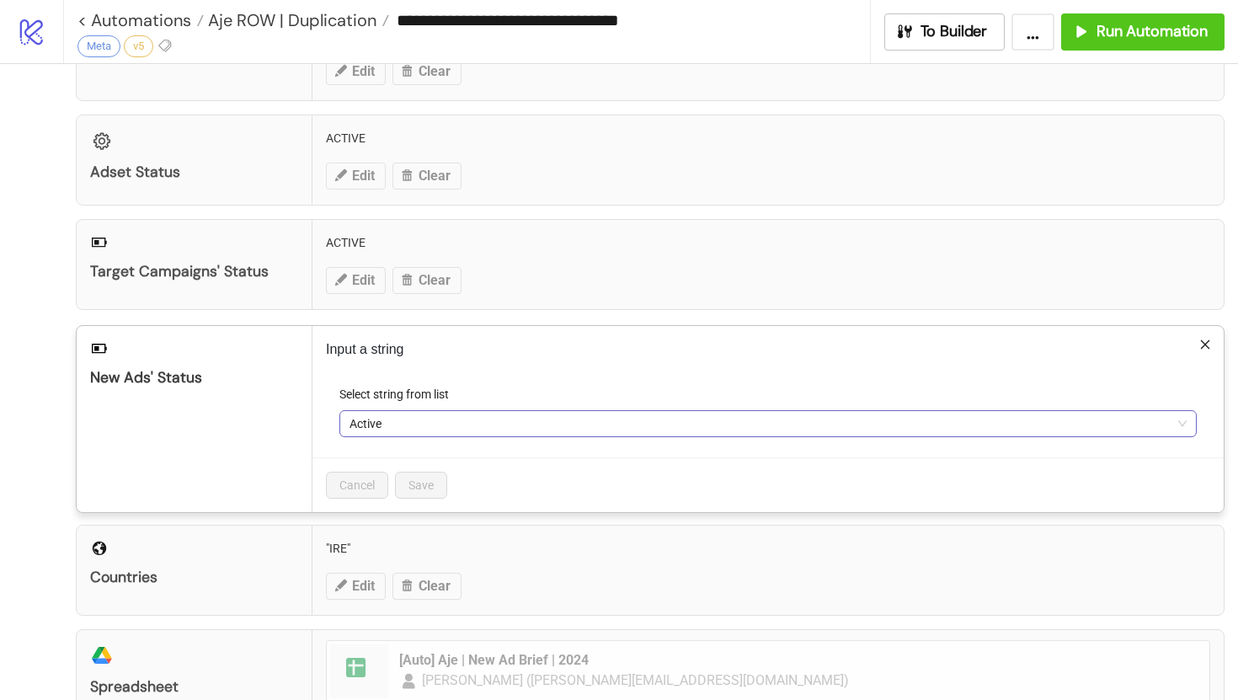
click at [386, 422] on span "Active" at bounding box center [768, 423] width 837 height 25
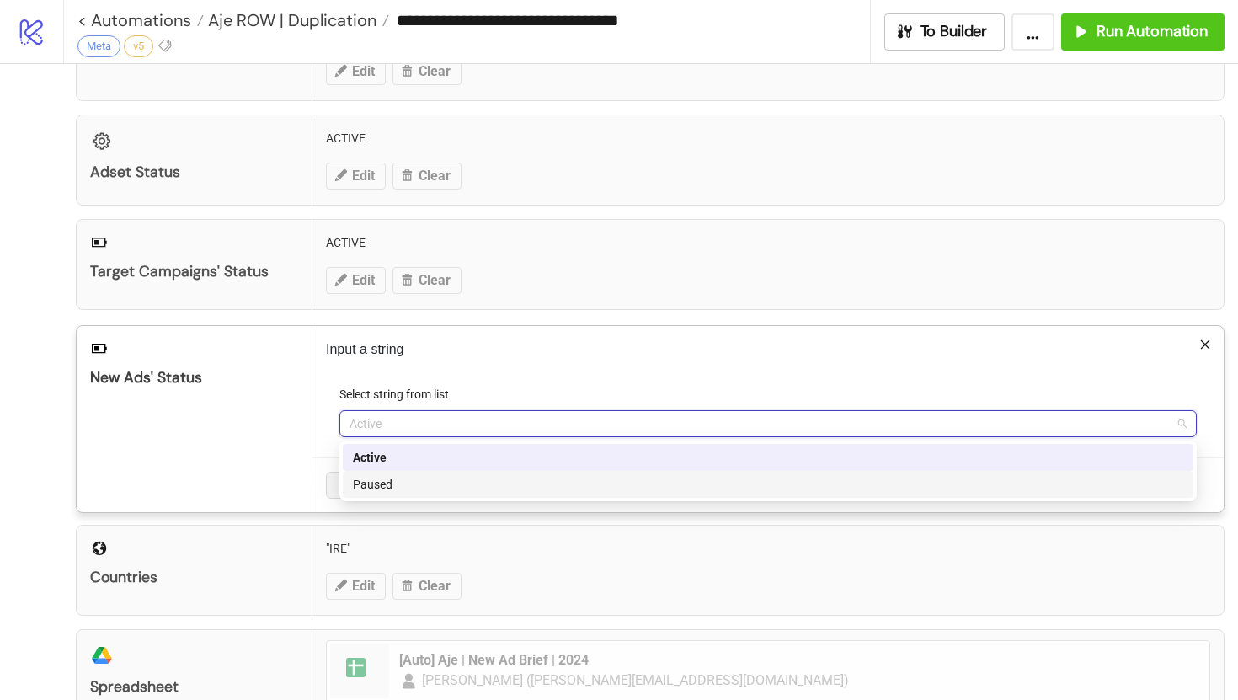
click at [389, 481] on div "Paused" at bounding box center [768, 484] width 831 height 19
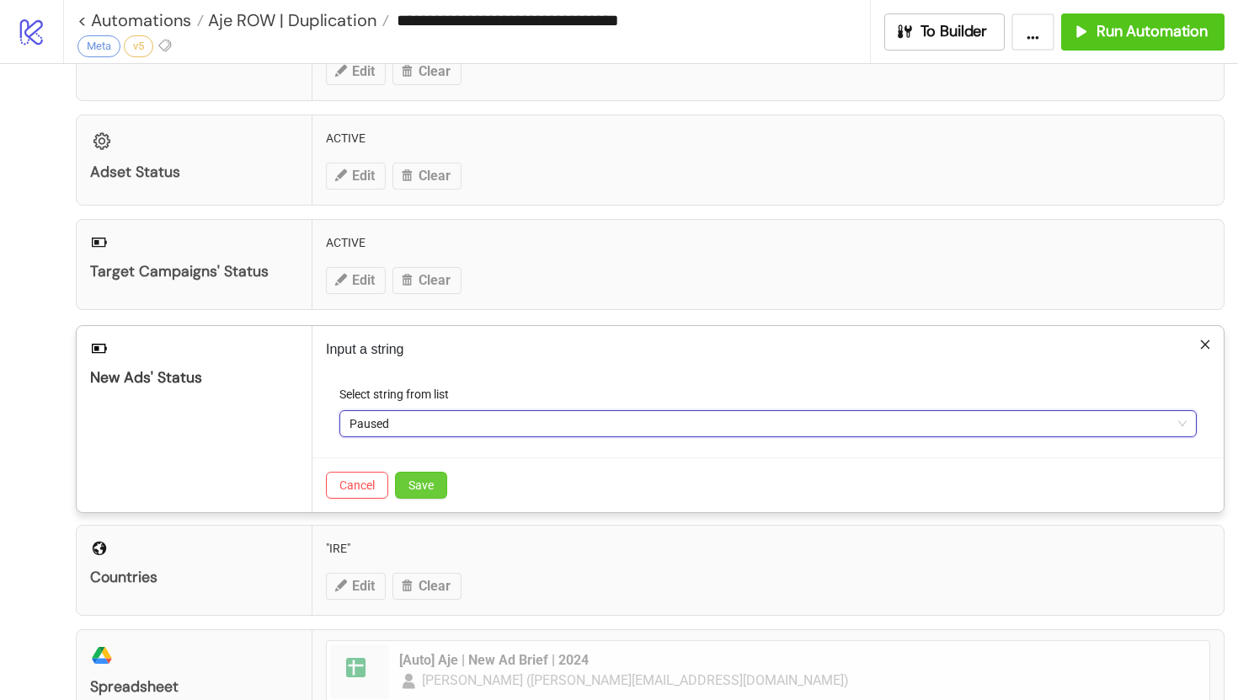
click at [431, 484] on span "Save" at bounding box center [421, 484] width 25 height 13
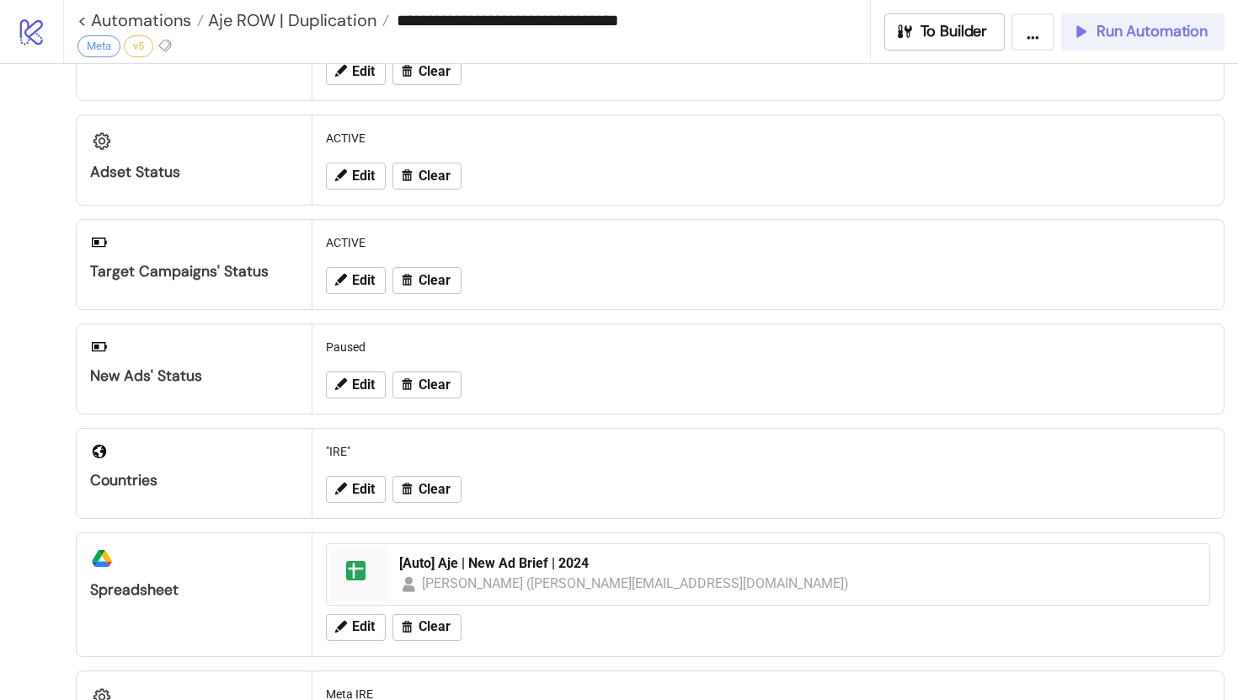
click at [1146, 29] on span "Run Automation" at bounding box center [1152, 31] width 111 height 19
